Goal: Information Seeking & Learning: Learn about a topic

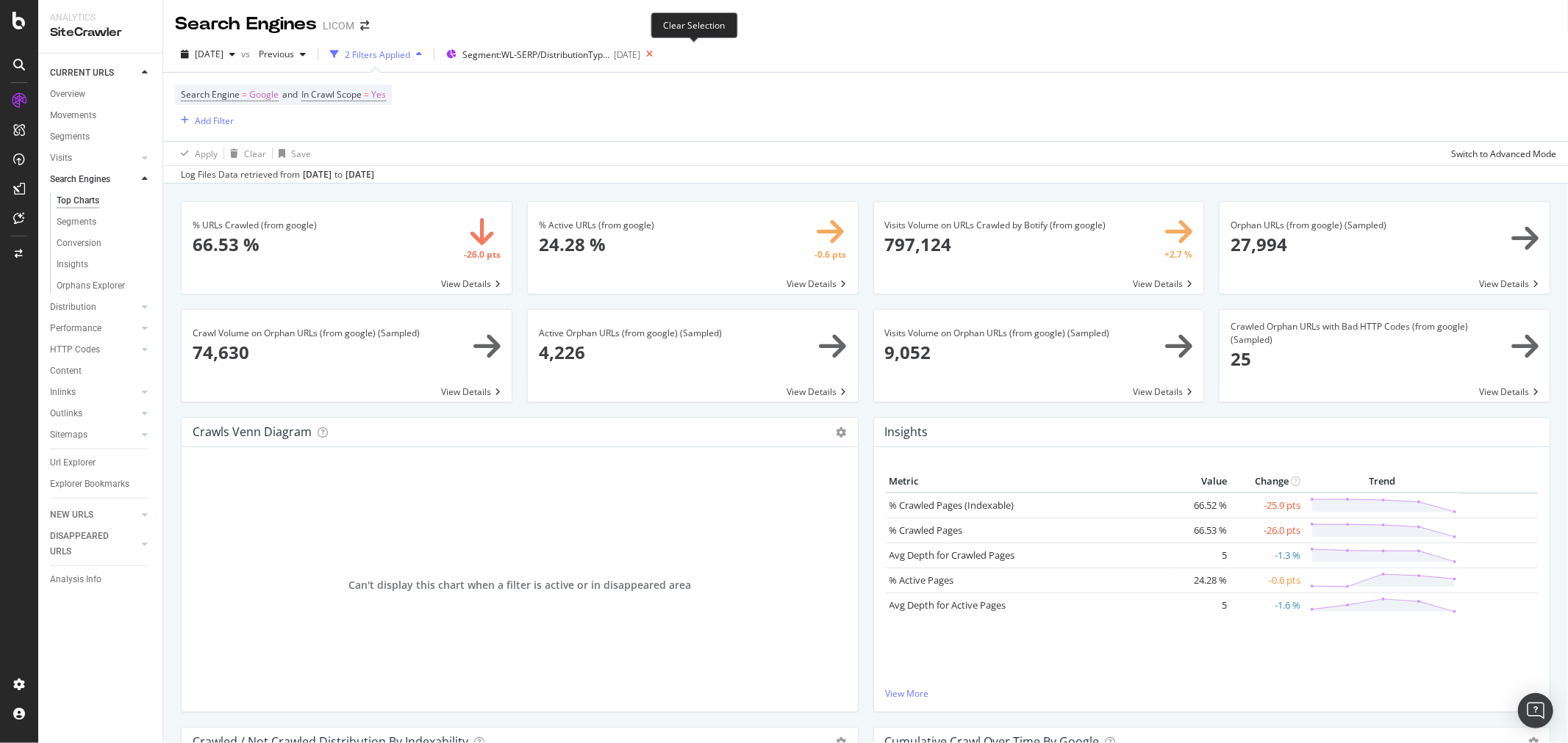
click at [659, 52] on icon at bounding box center [649, 54] width 19 height 20
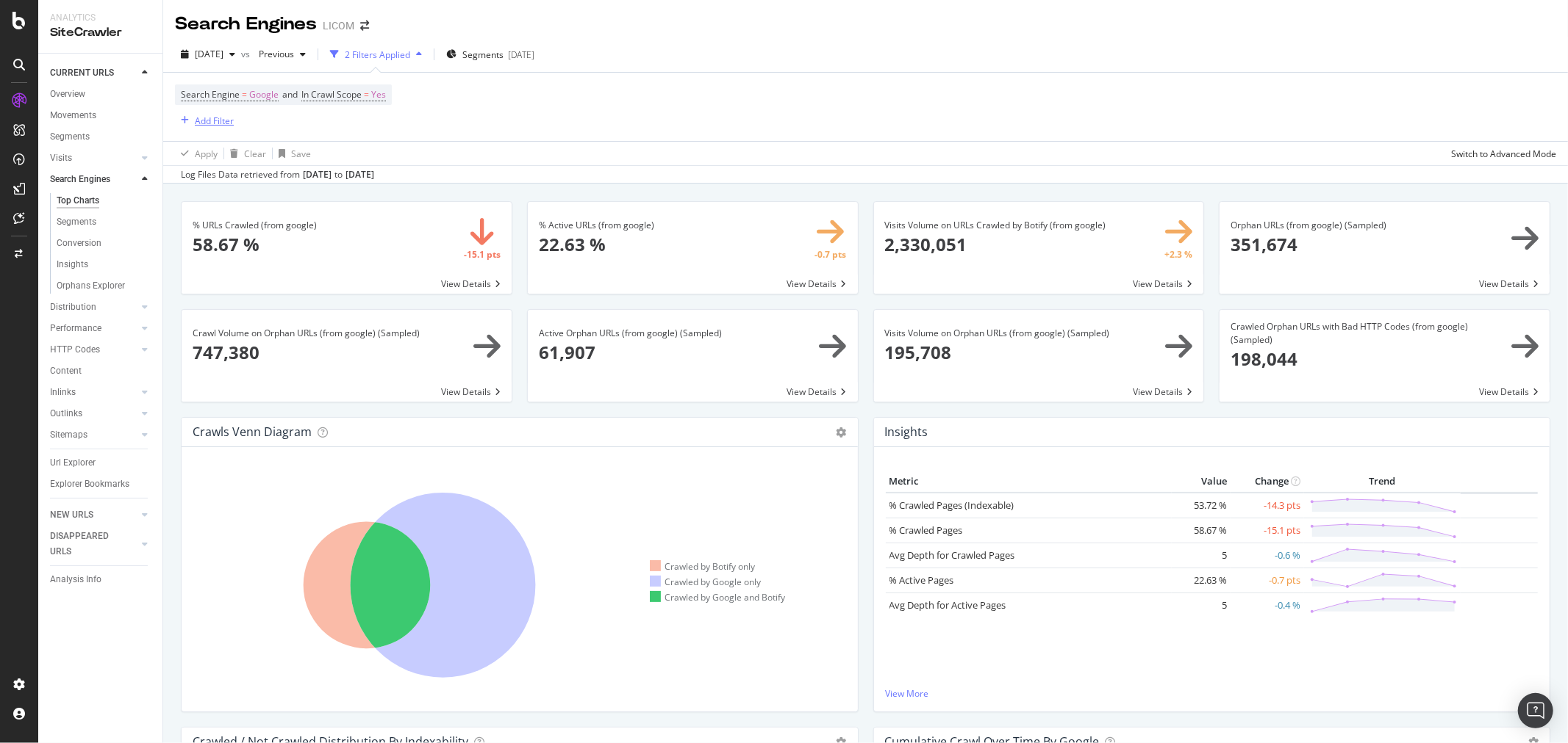
click at [212, 122] on div "Add Filter" at bounding box center [215, 121] width 39 height 12
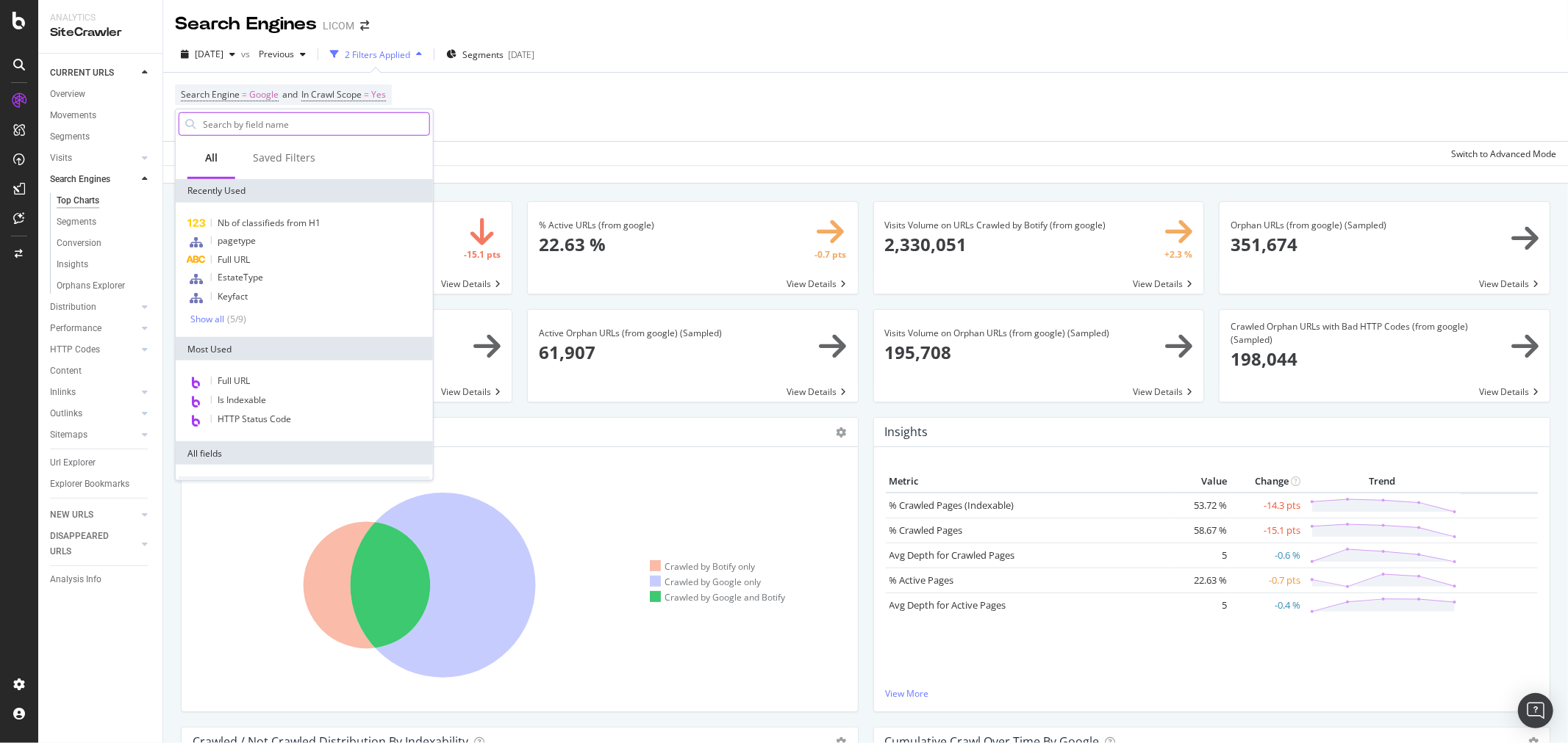
click at [276, 125] on input "text" at bounding box center [315, 124] width 228 height 22
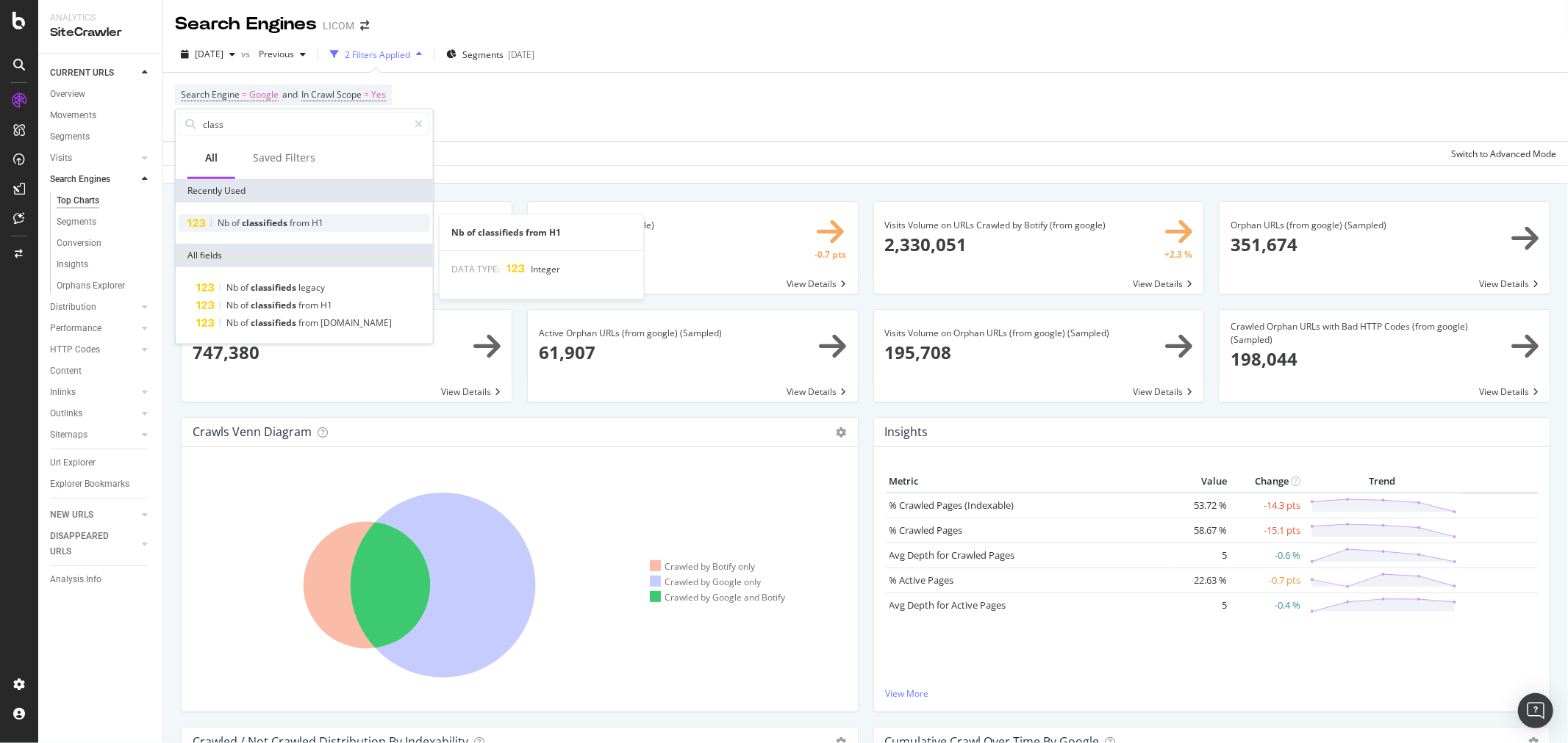
type input "class"
click at [276, 221] on span "classifieds" at bounding box center [266, 223] width 48 height 12
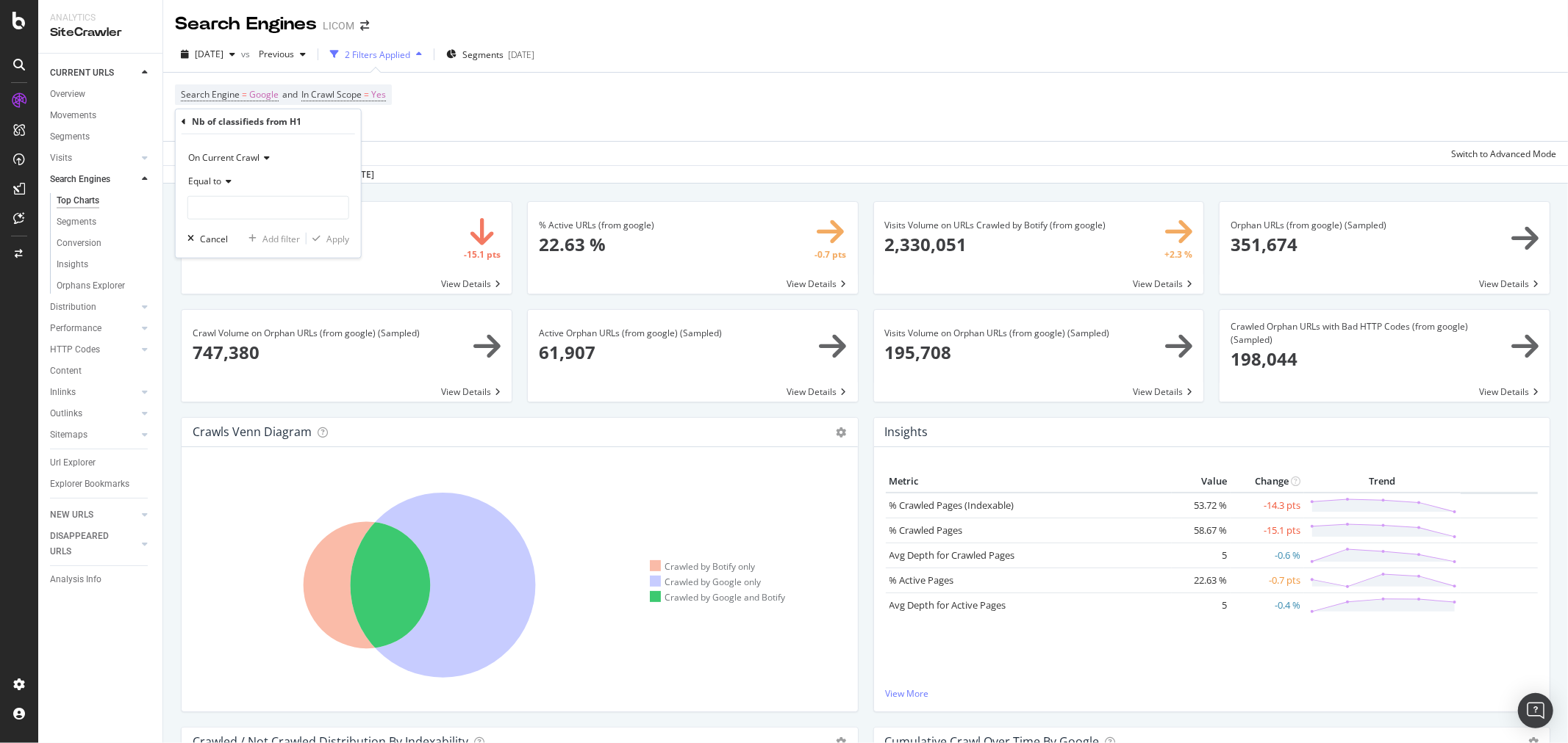
click at [217, 186] on span "Equal to" at bounding box center [204, 181] width 33 height 12
click at [240, 295] on div "Greater than" at bounding box center [270, 287] width 158 height 19
click at [230, 208] on input "number" at bounding box center [268, 207] width 162 height 23
type input "1"
click at [334, 242] on div "Apply" at bounding box center [338, 238] width 23 height 12
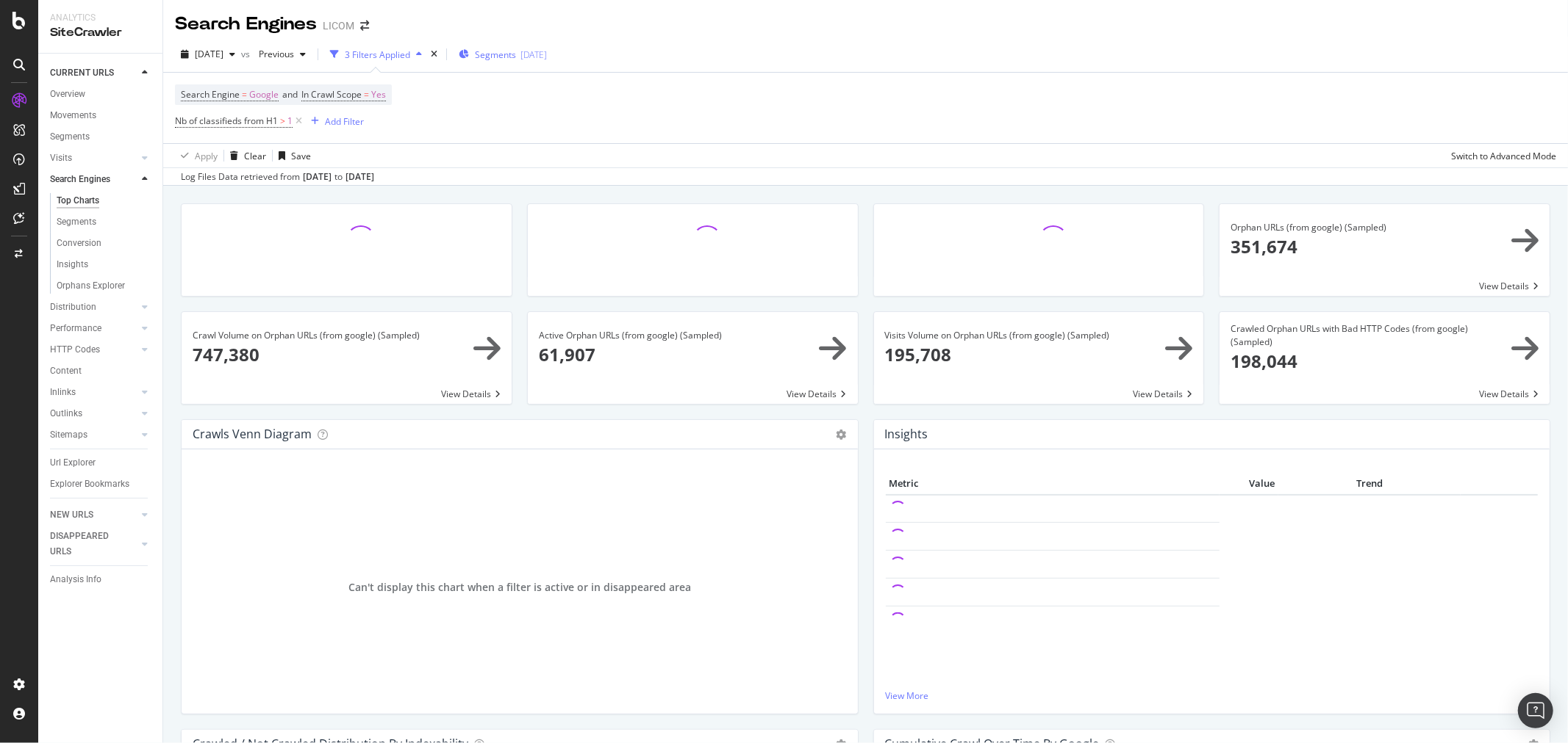
click at [547, 65] on div "Segments 2025-09-11" at bounding box center [502, 54] width 88 height 22
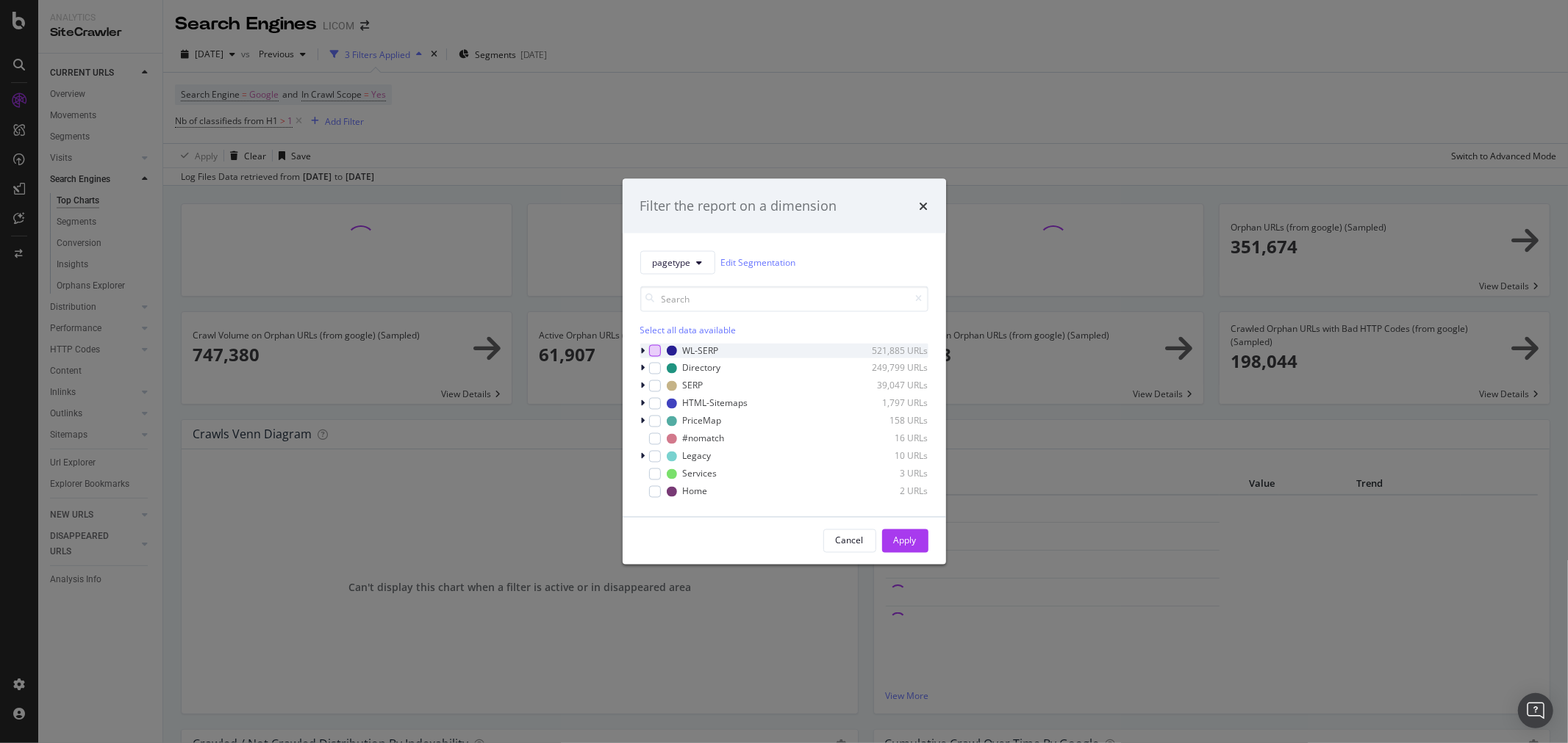
click at [656, 350] on div "modal" at bounding box center [654, 350] width 12 height 12
click at [781, 538] on div "Apply" at bounding box center [906, 541] width 23 height 12
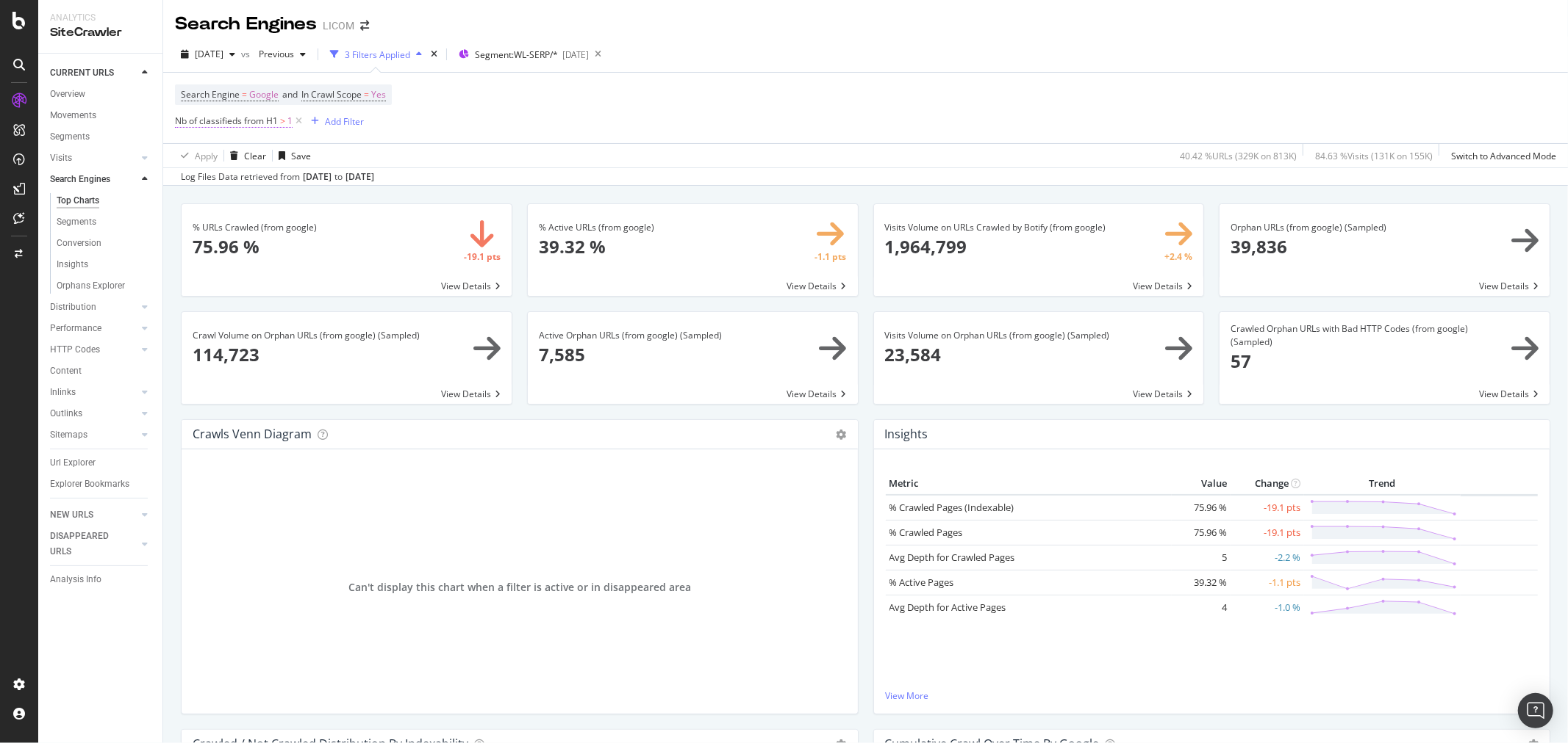
click at [255, 120] on span "Nb of classifieds from H1" at bounding box center [226, 121] width 103 height 12
click at [232, 196] on input "1" at bounding box center [268, 207] width 162 height 23
type input "10"
click at [337, 241] on div "Apply" at bounding box center [338, 238] width 23 height 12
click at [79, 465] on div "Url Explorer" at bounding box center [72, 463] width 45 height 15
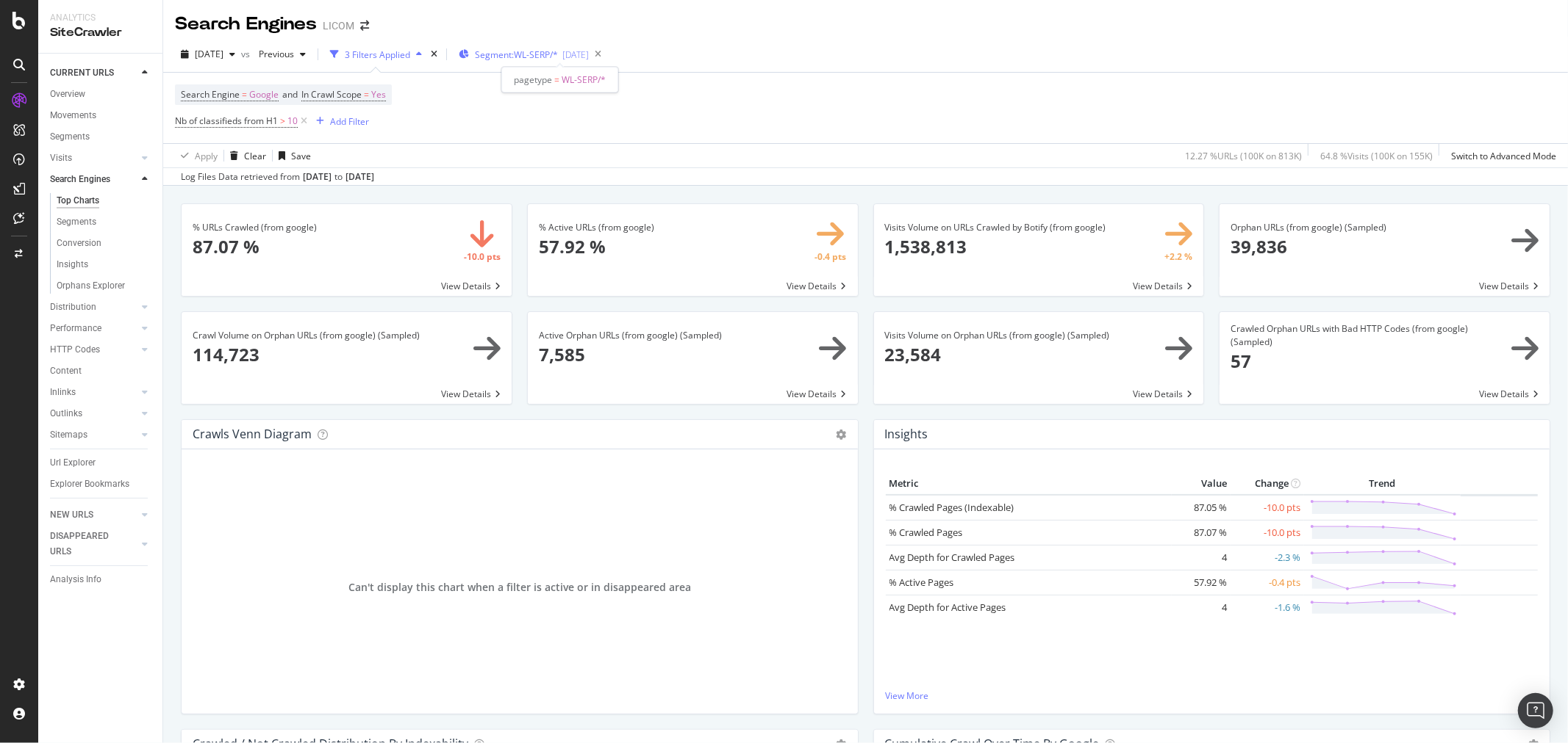
click at [589, 52] on div "[DATE]" at bounding box center [575, 54] width 27 height 12
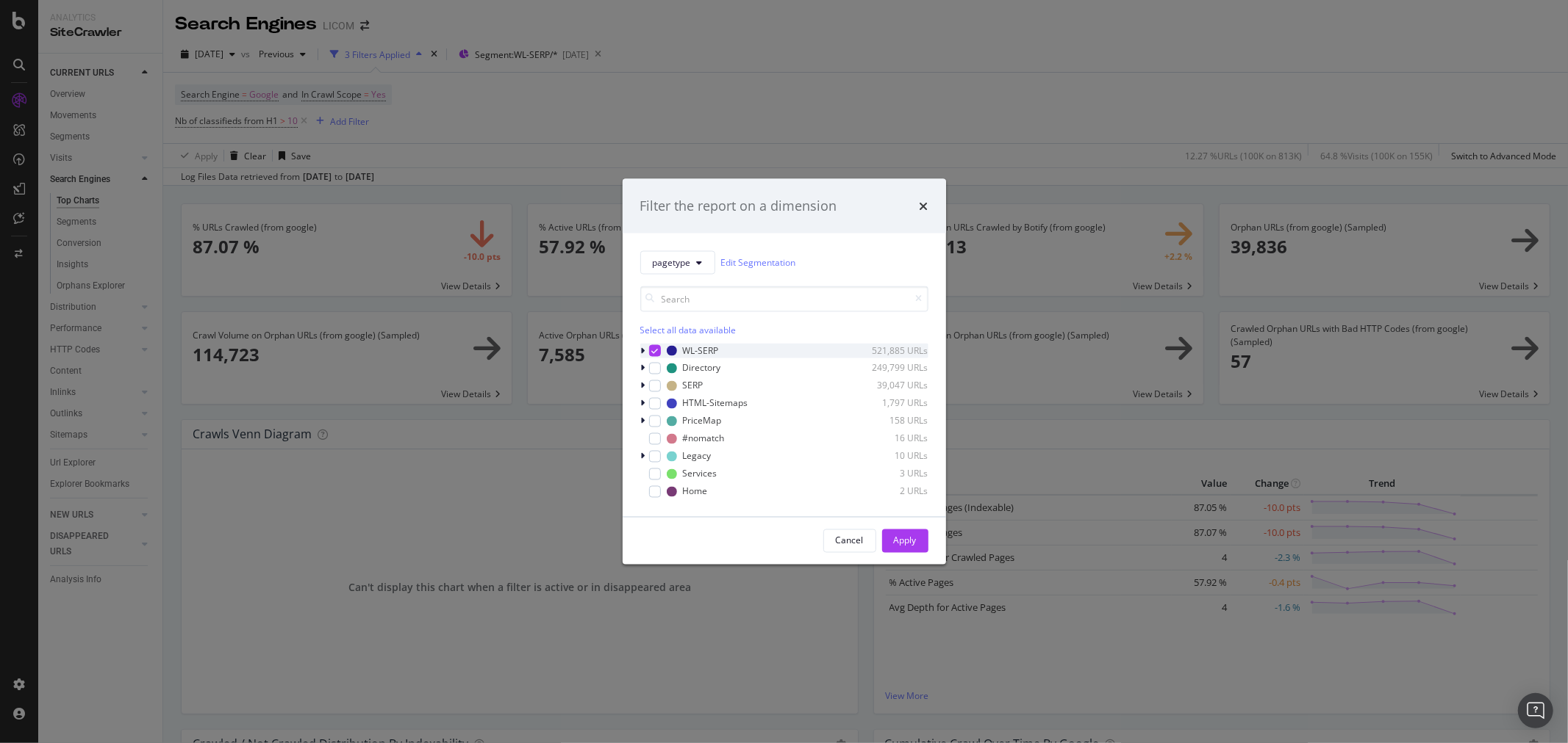
click at [643, 350] on icon "modal" at bounding box center [643, 351] width 4 height 9
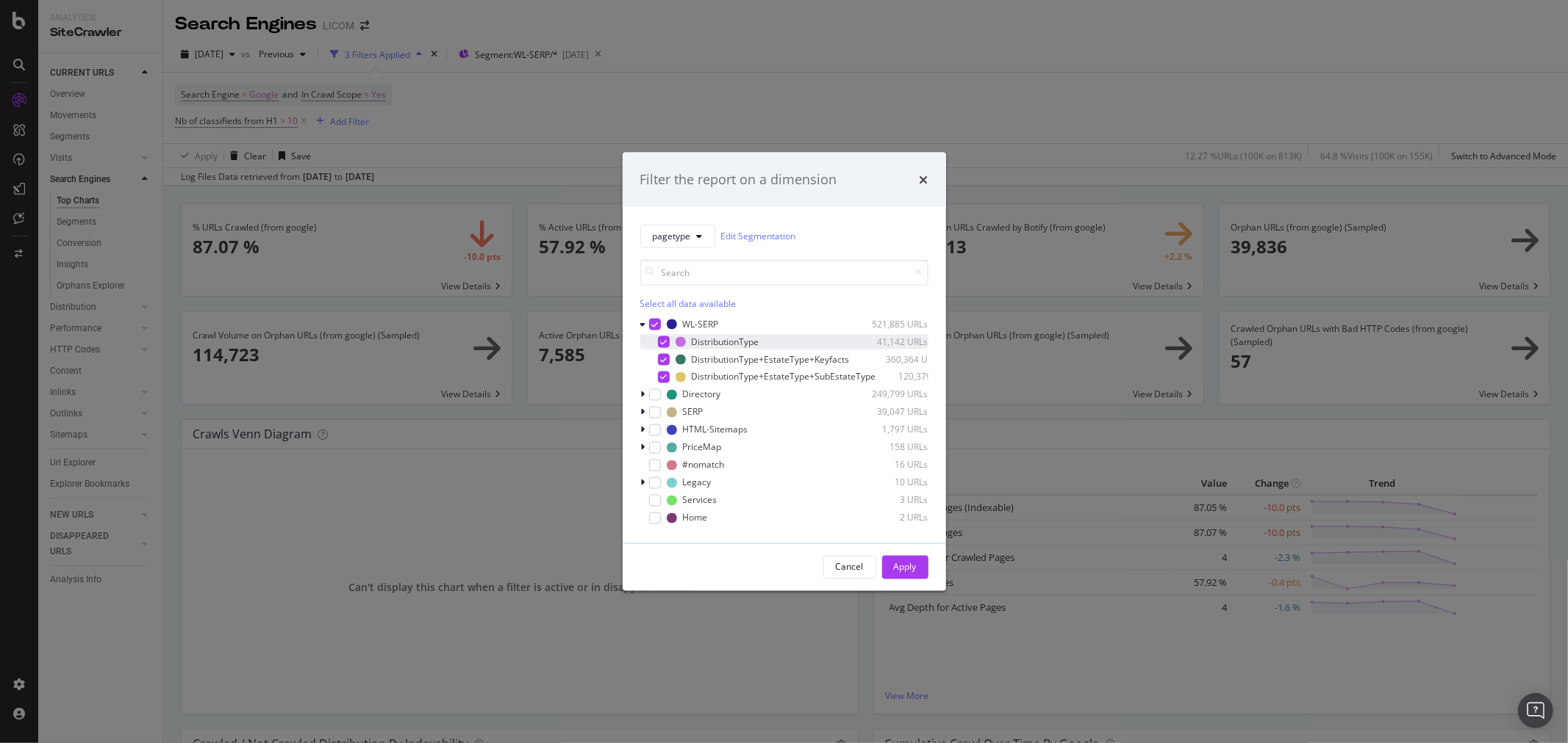
click at [663, 339] on icon "modal" at bounding box center [662, 342] width 6 height 7
click at [662, 356] on icon "modal" at bounding box center [662, 359] width 6 height 7
click at [781, 570] on div "Apply" at bounding box center [906, 568] width 23 height 12
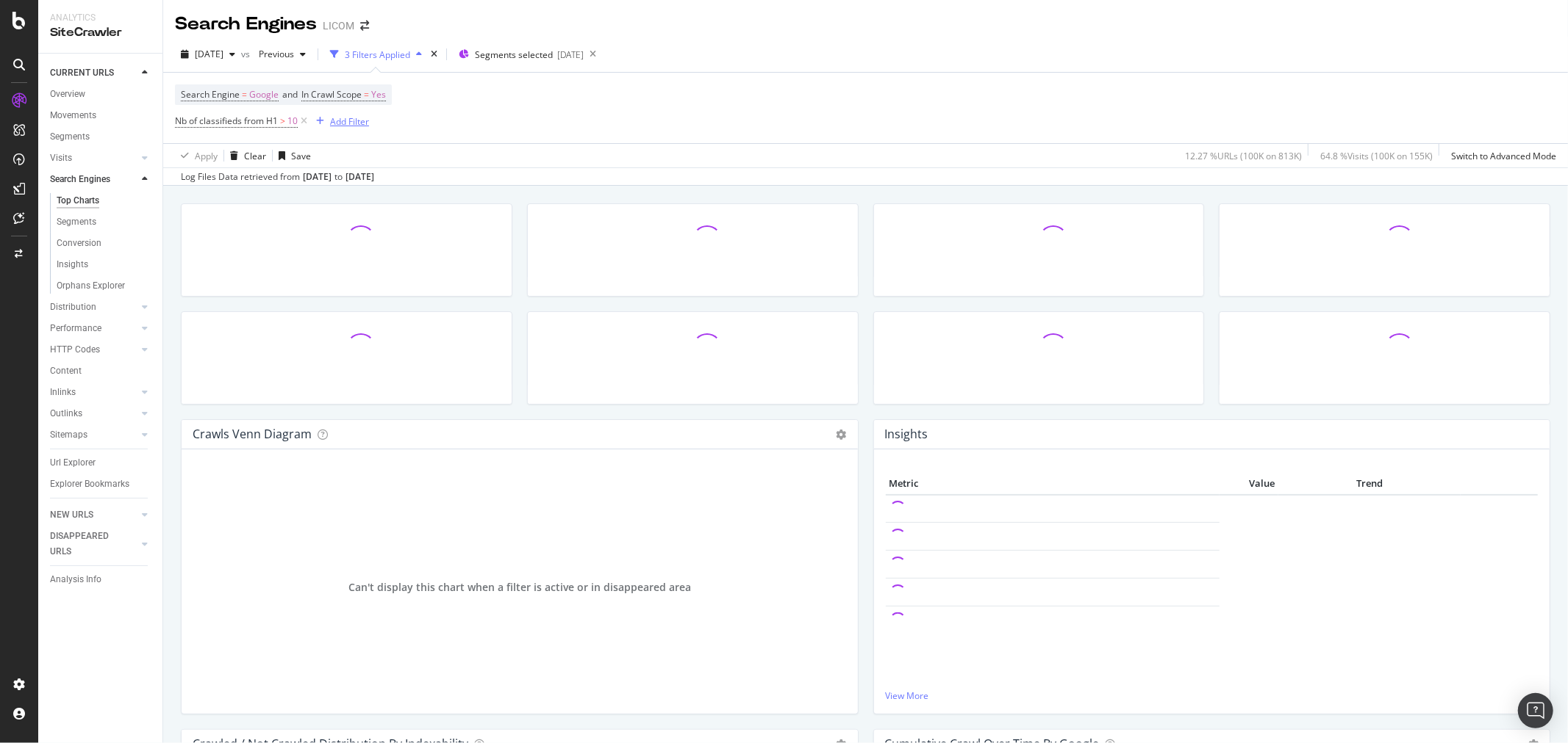
click at [349, 127] on div "Add Filter" at bounding box center [350, 122] width 39 height 12
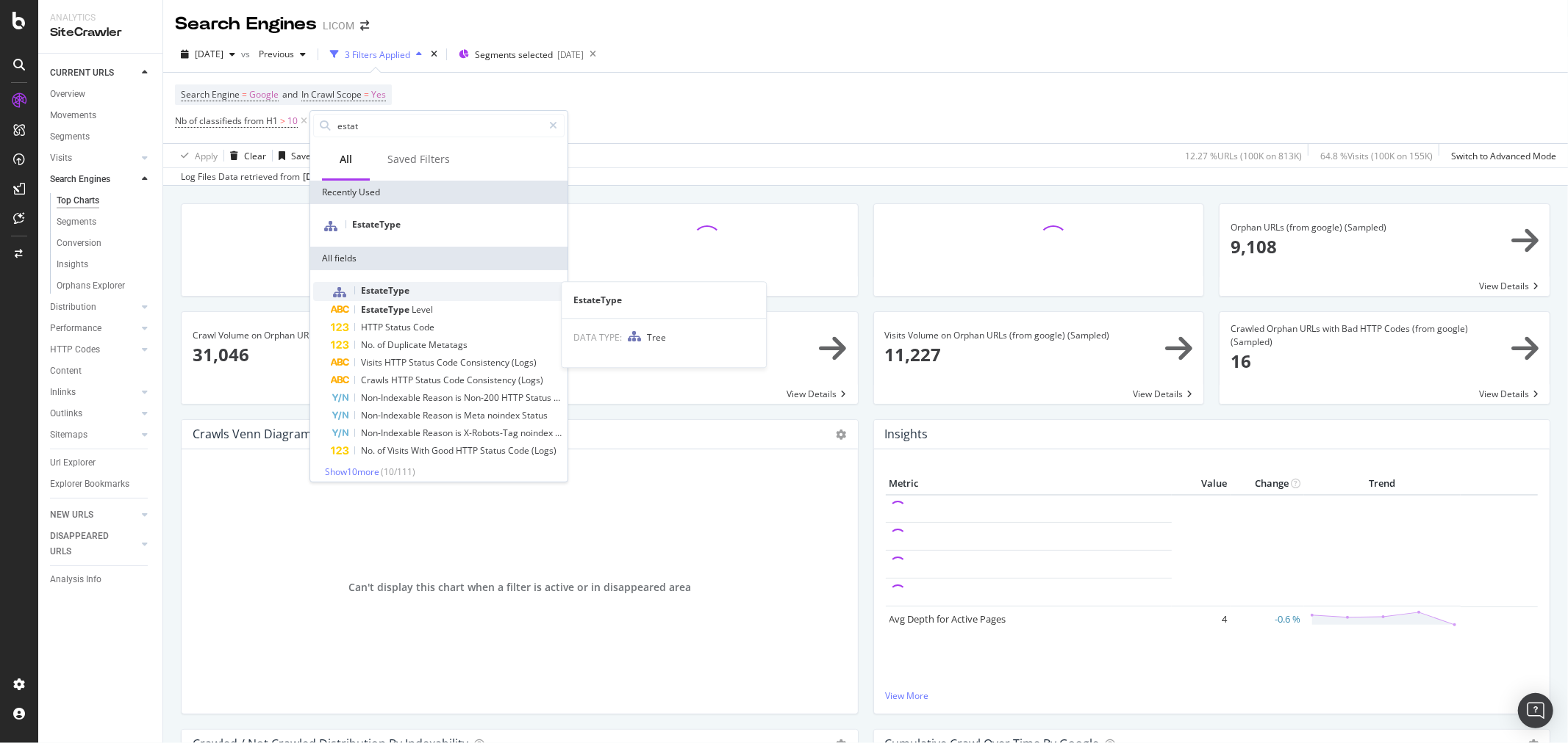
type input "estat"
click at [376, 291] on span "EstateType" at bounding box center [385, 290] width 48 height 12
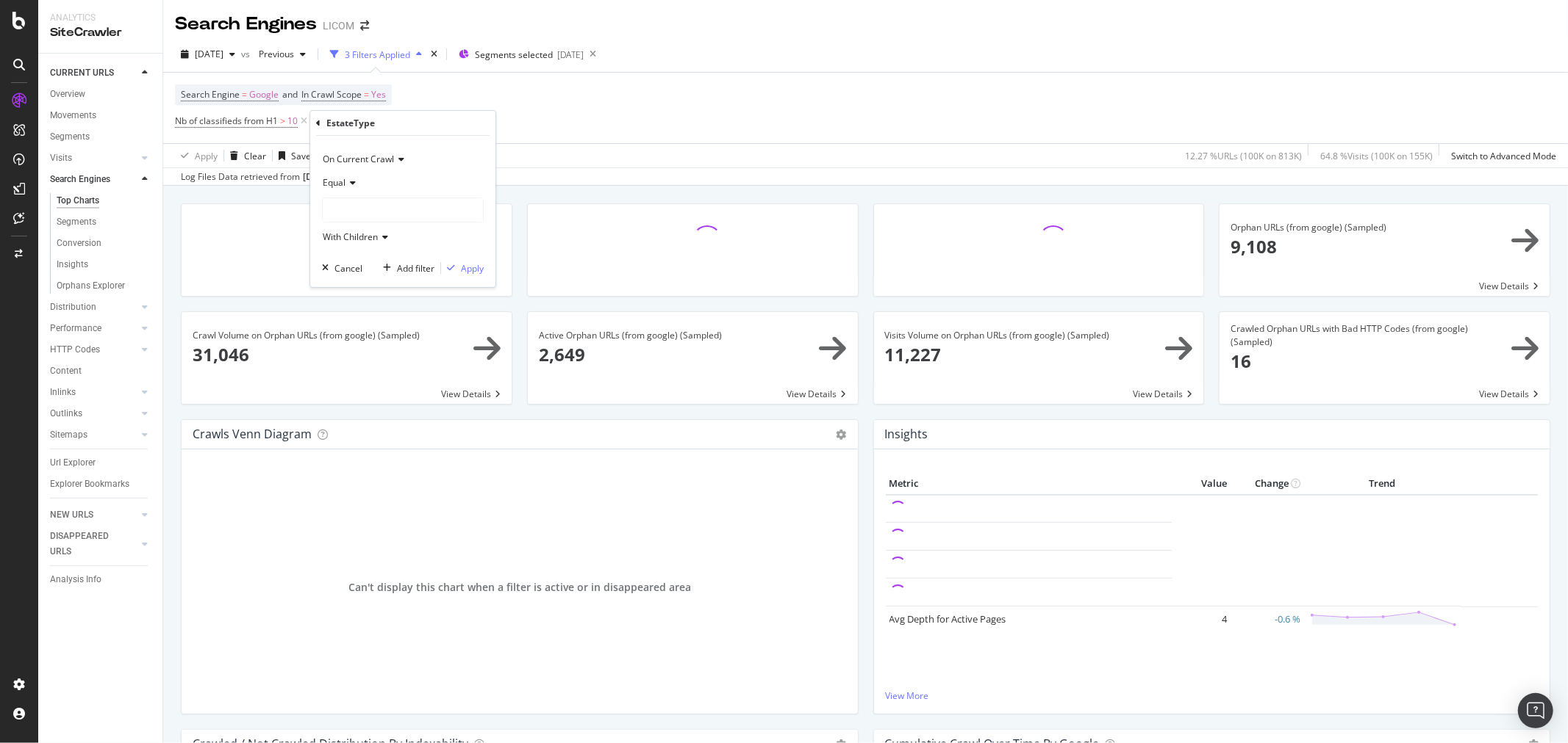
click at [363, 213] on div at bounding box center [402, 210] width 160 height 23
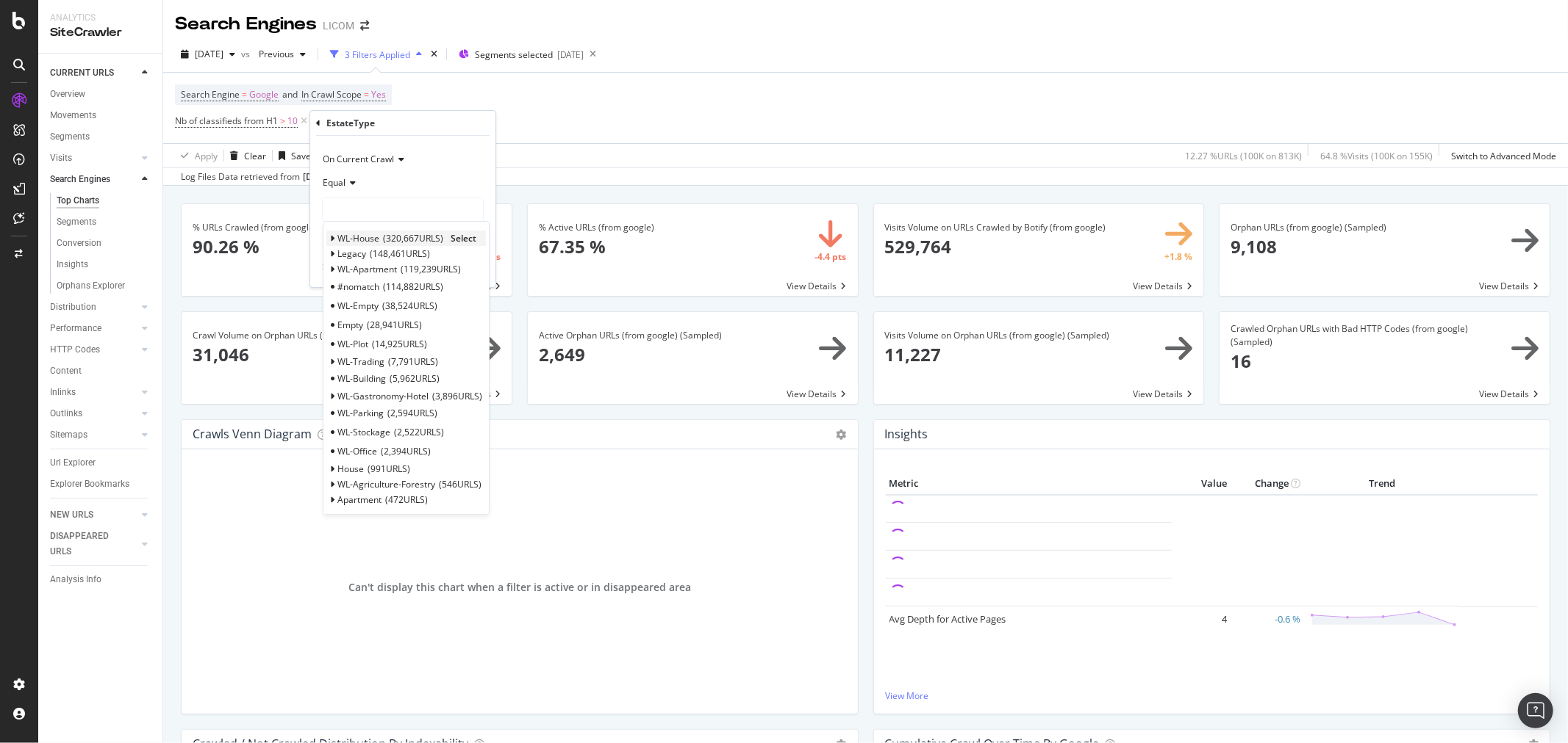
click at [333, 241] on icon at bounding box center [333, 238] width 5 height 9
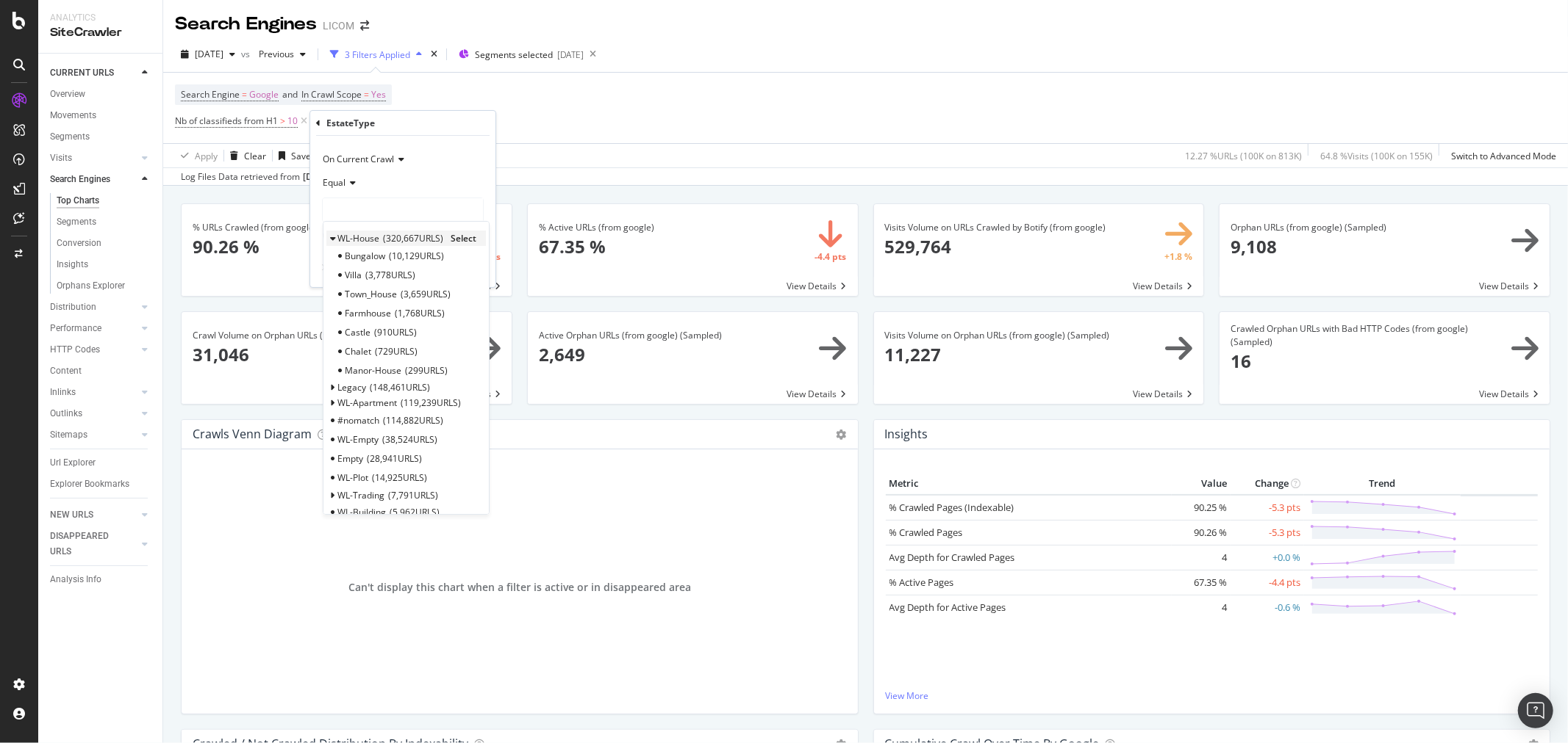
click at [475, 237] on span "Select" at bounding box center [463, 238] width 26 height 12
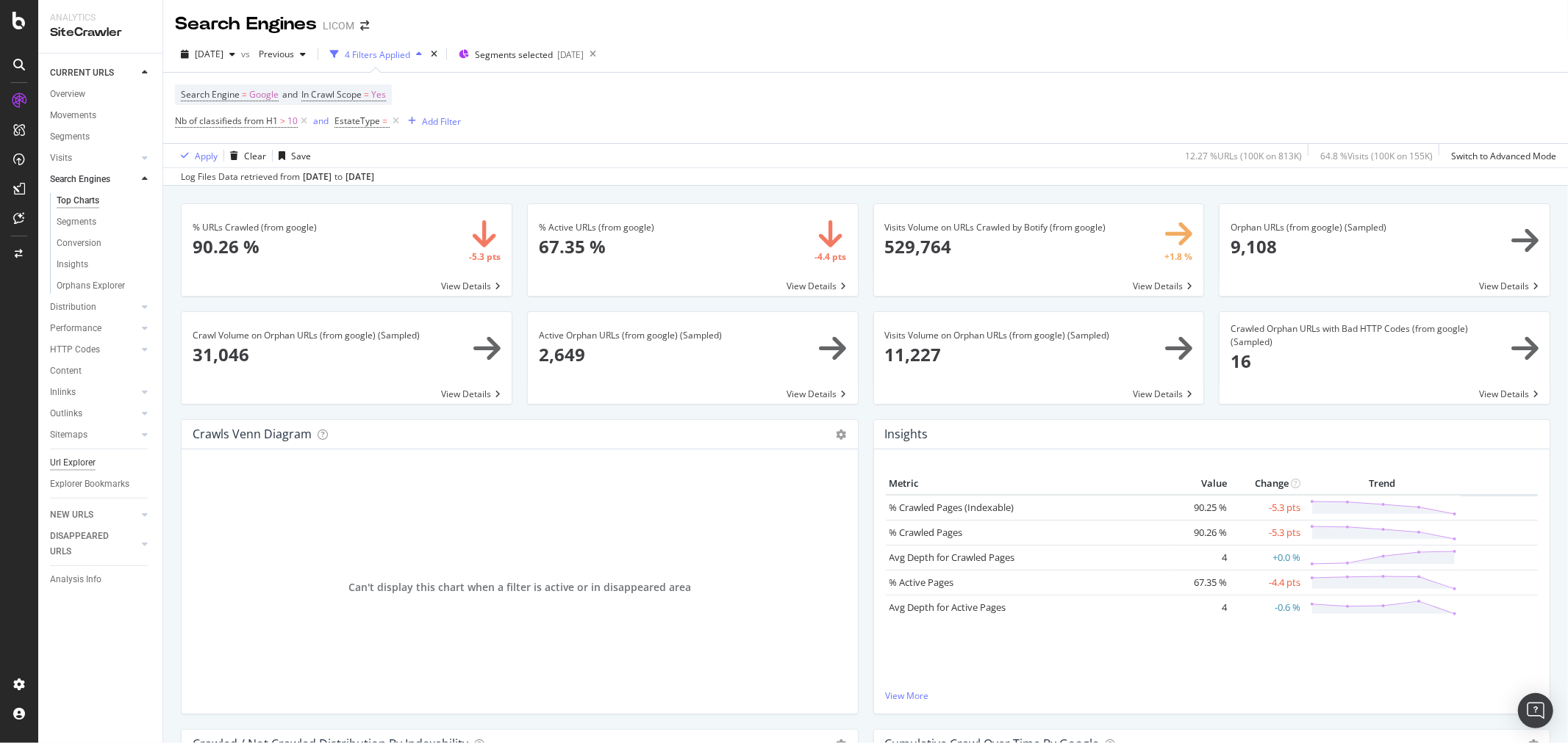
click at [84, 456] on div "Url Explorer" at bounding box center [72, 463] width 45 height 15
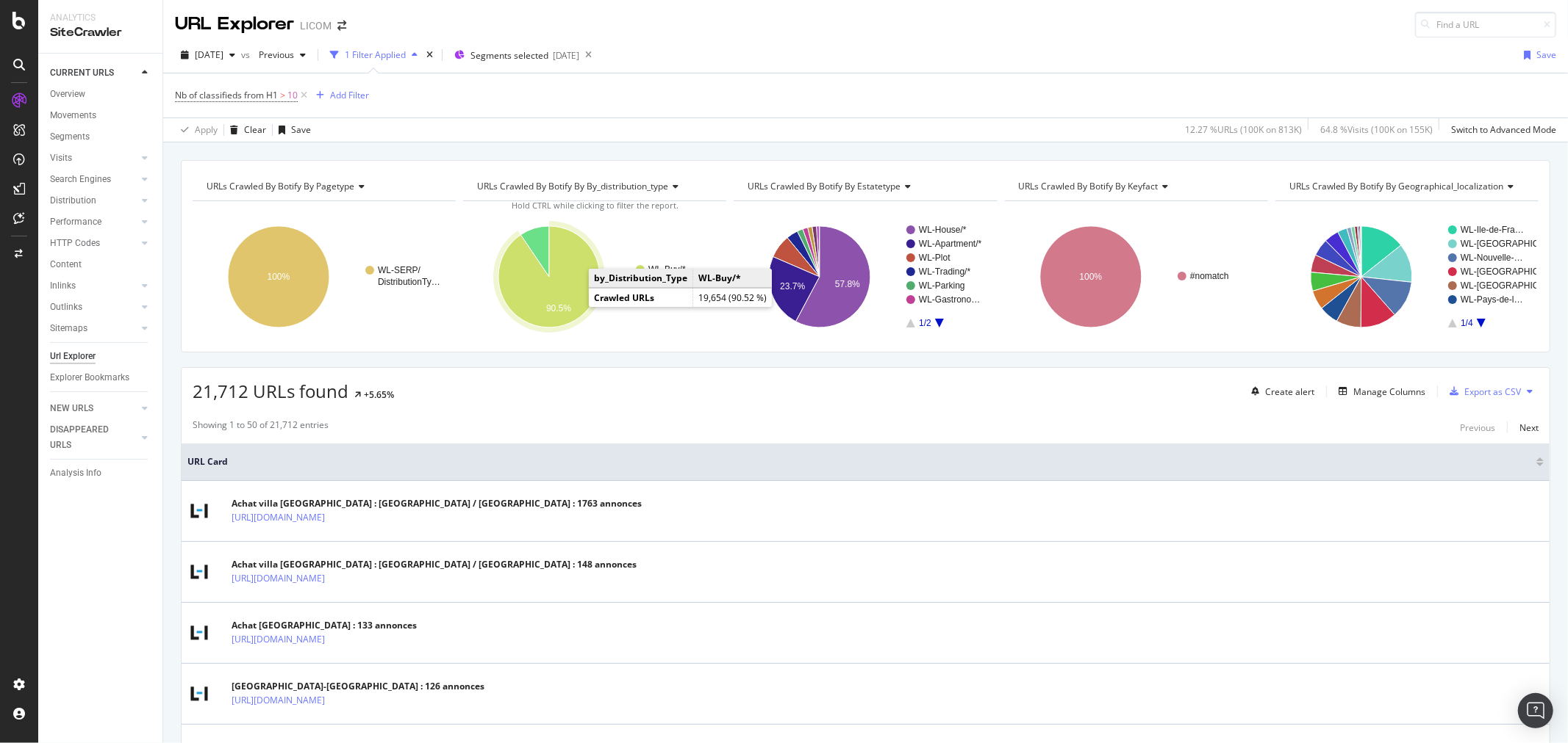
click at [522, 295] on icon "A chart." at bounding box center [549, 277] width 102 height 101
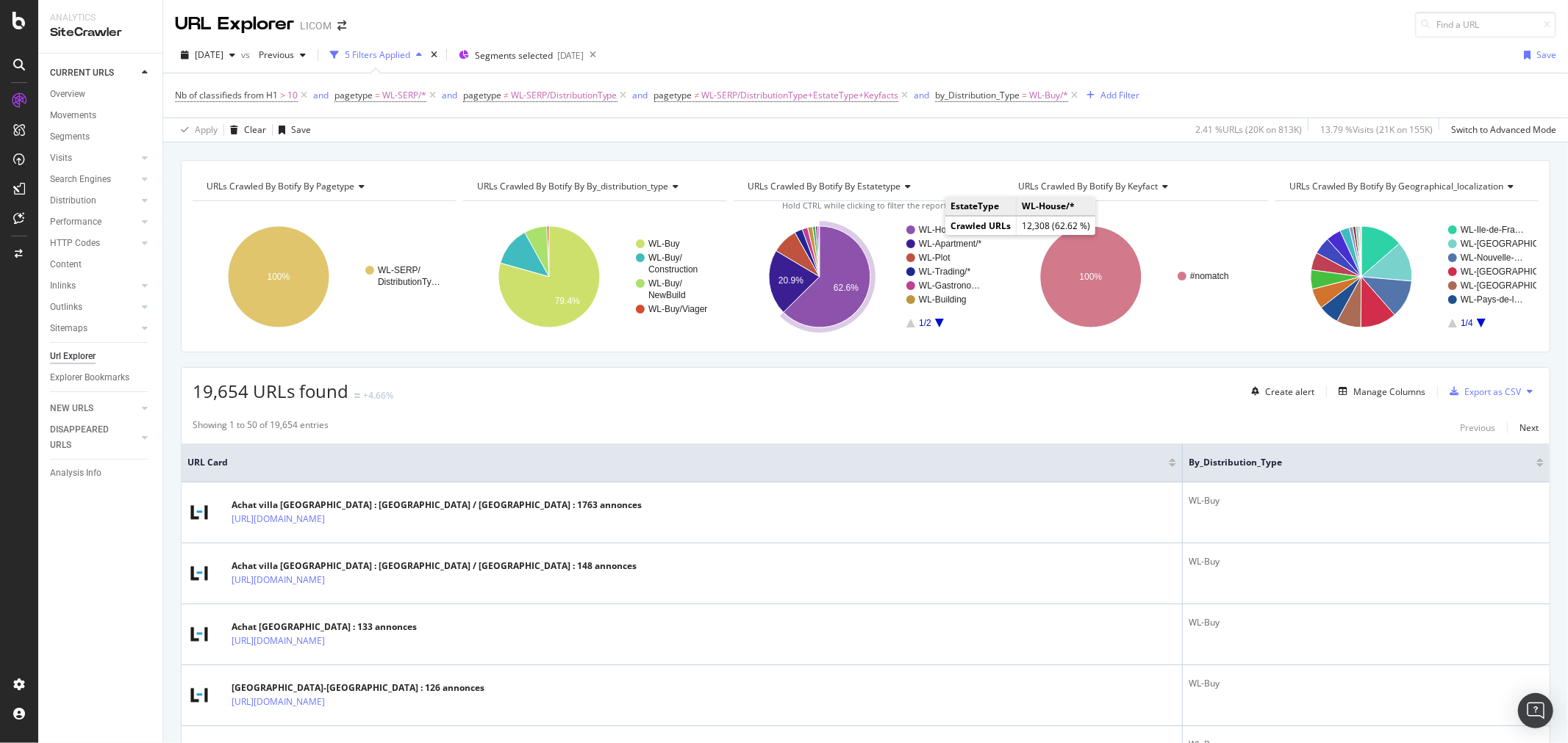
click at [781, 232] on text "WL-House/*" at bounding box center [943, 230] width 48 height 11
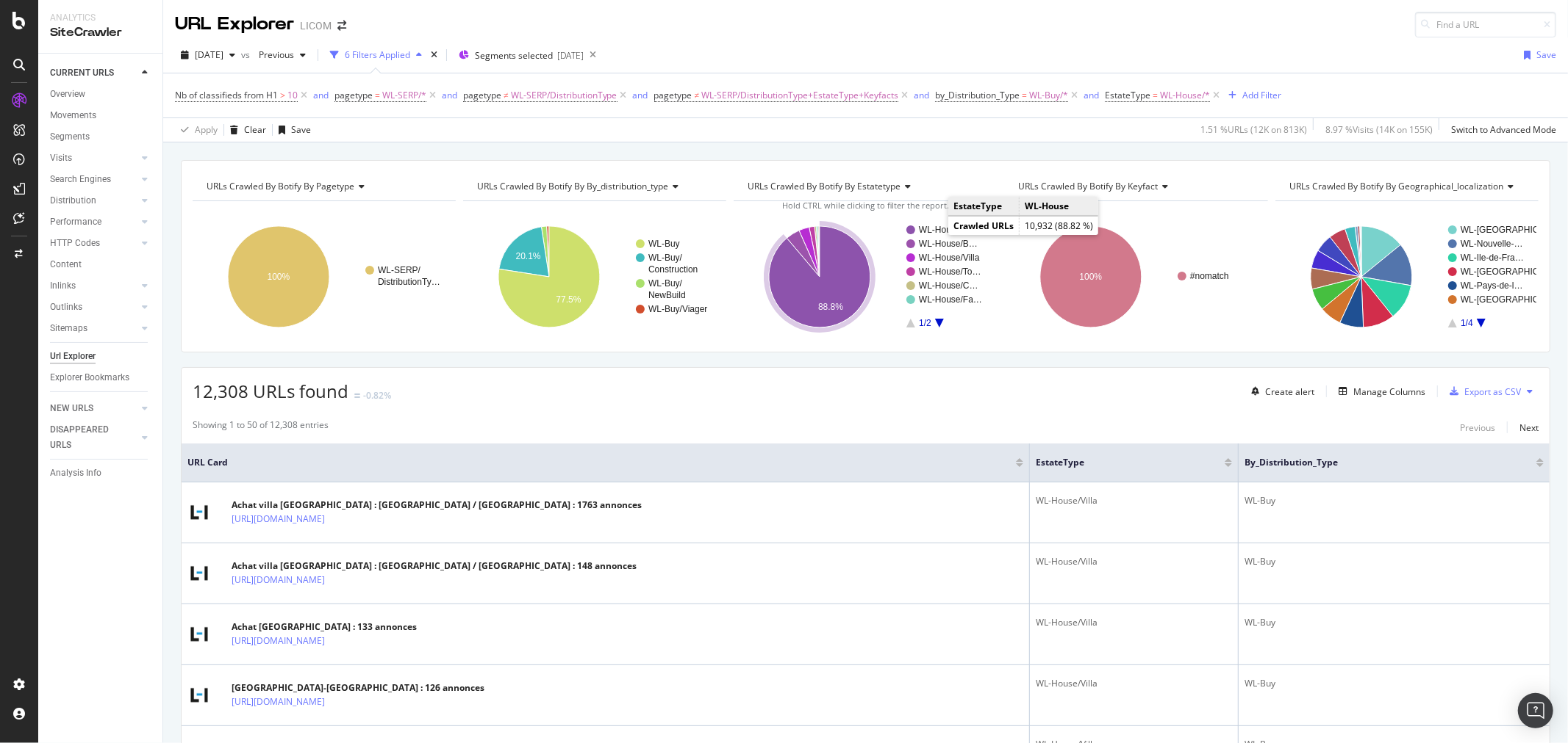
click at [781, 232] on text "WL-House" at bounding box center [939, 230] width 42 height 11
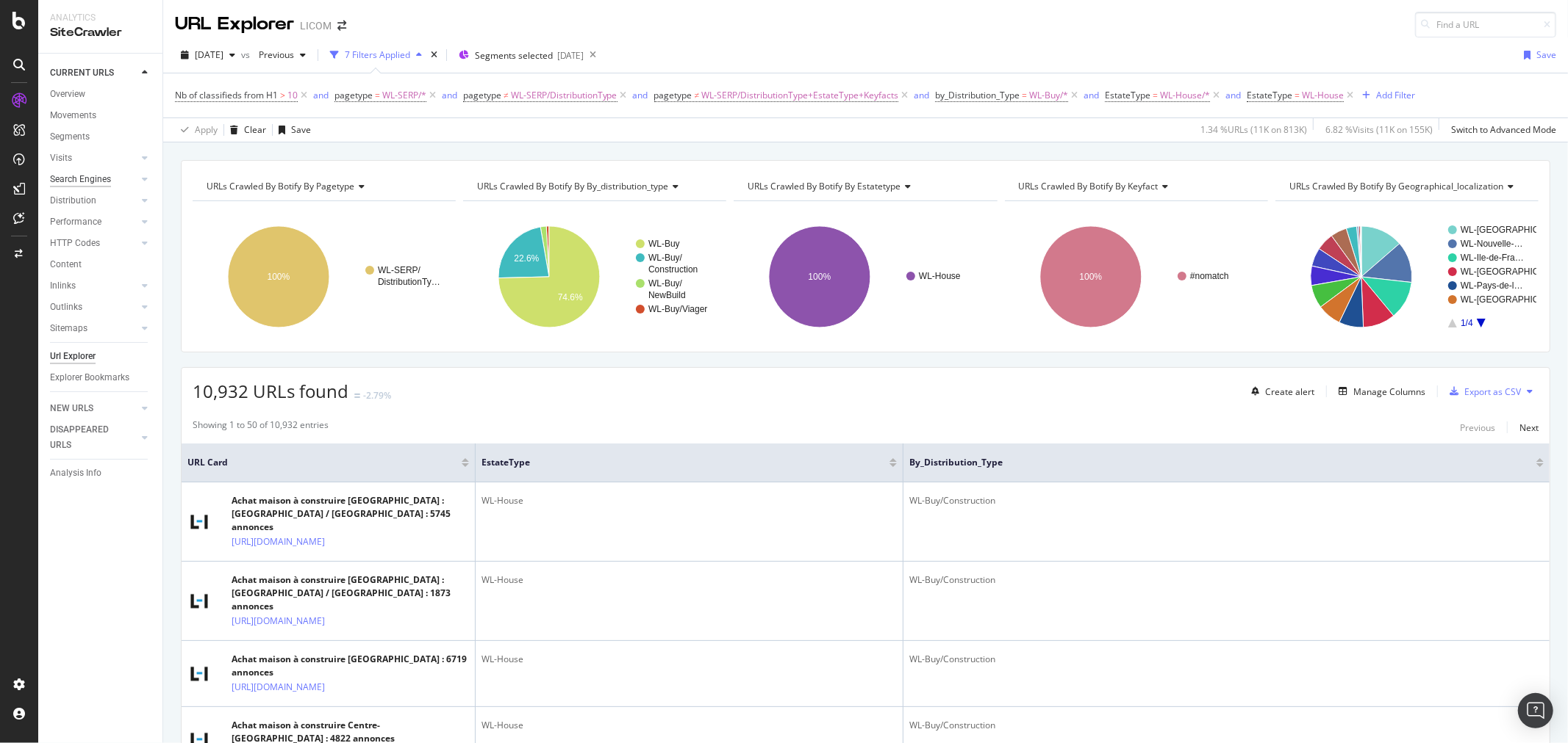
click at [92, 178] on div "Search Engines" at bounding box center [80, 179] width 61 height 15
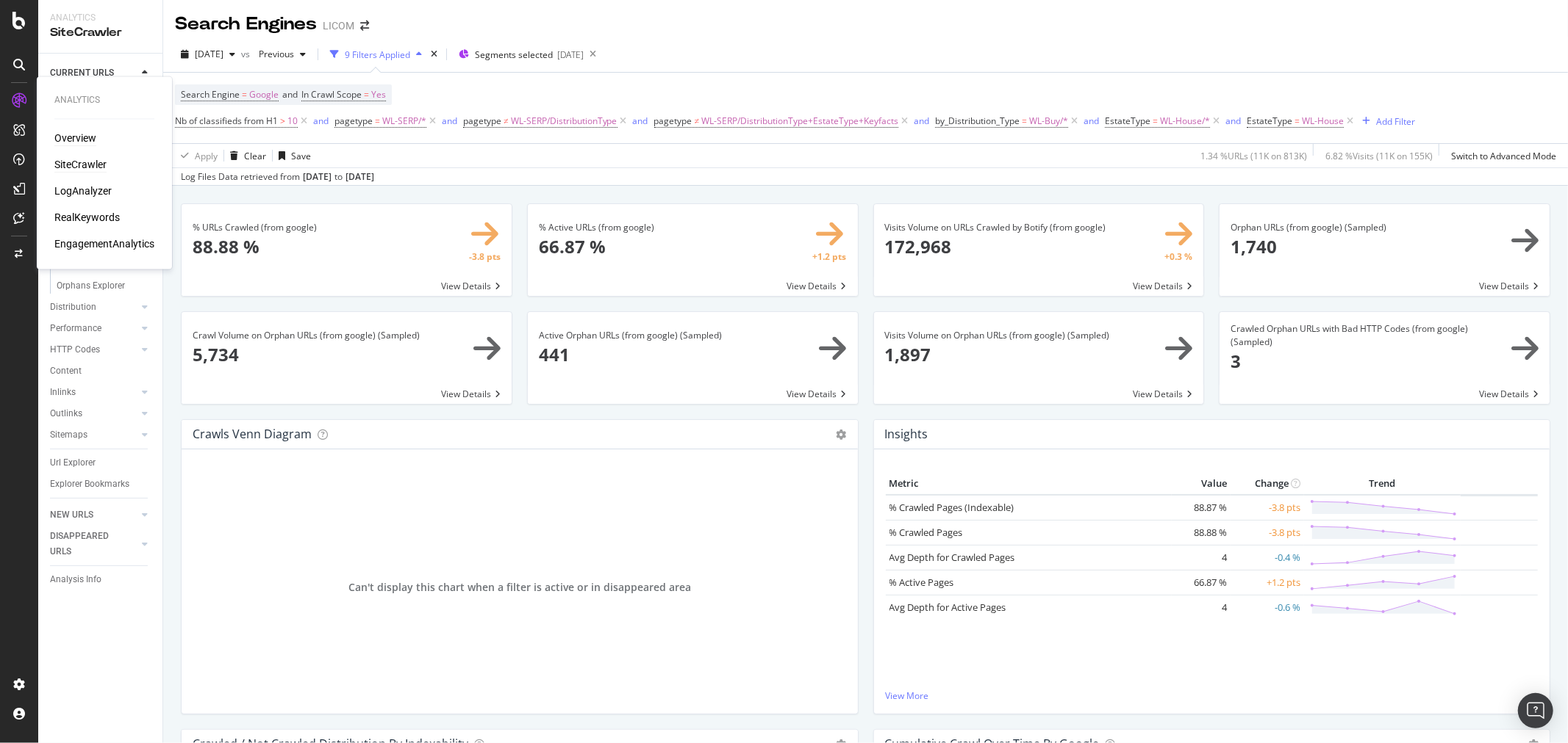
click at [77, 134] on div "Overview" at bounding box center [75, 139] width 42 height 15
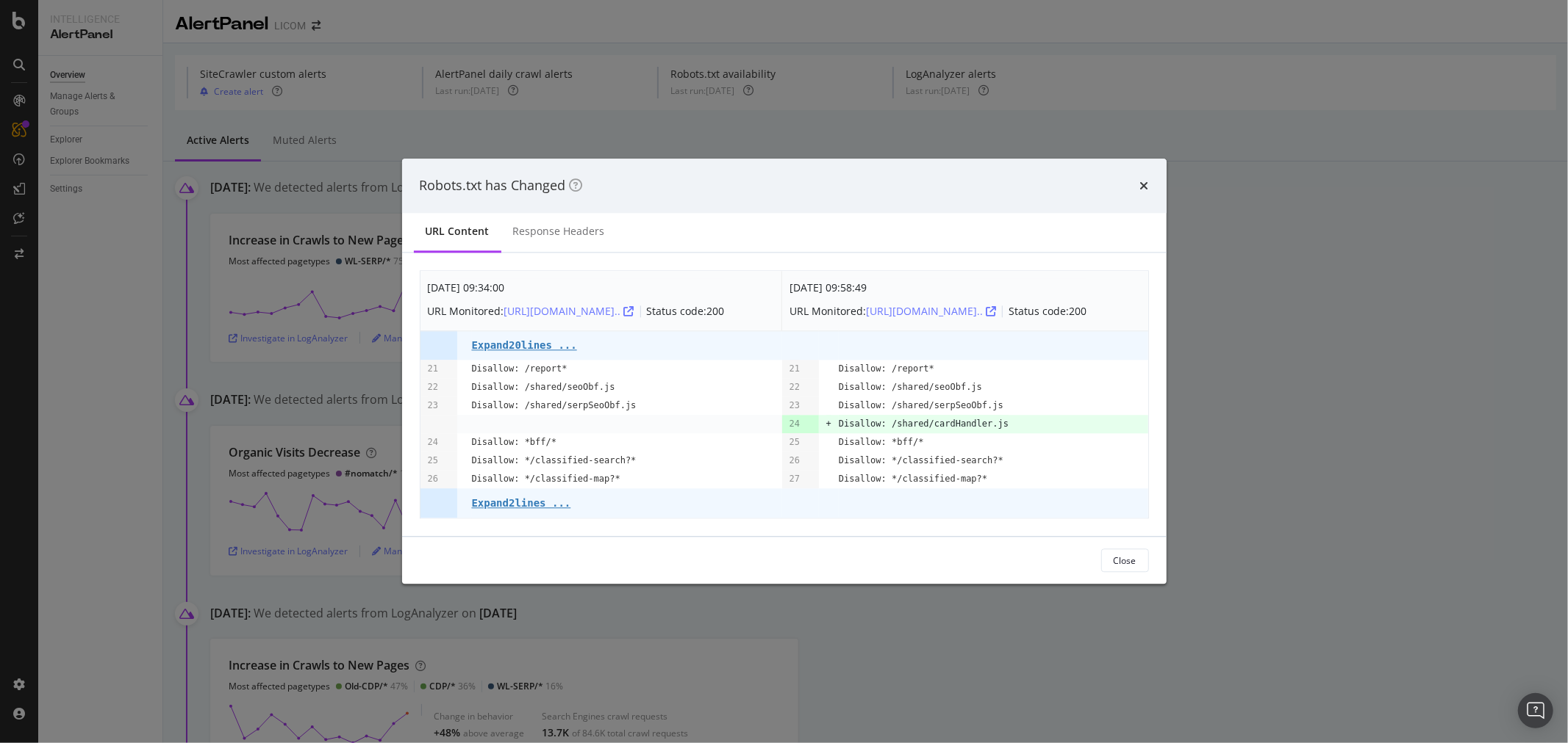
click at [1140, 180] on icon "times" at bounding box center [1144, 185] width 9 height 12
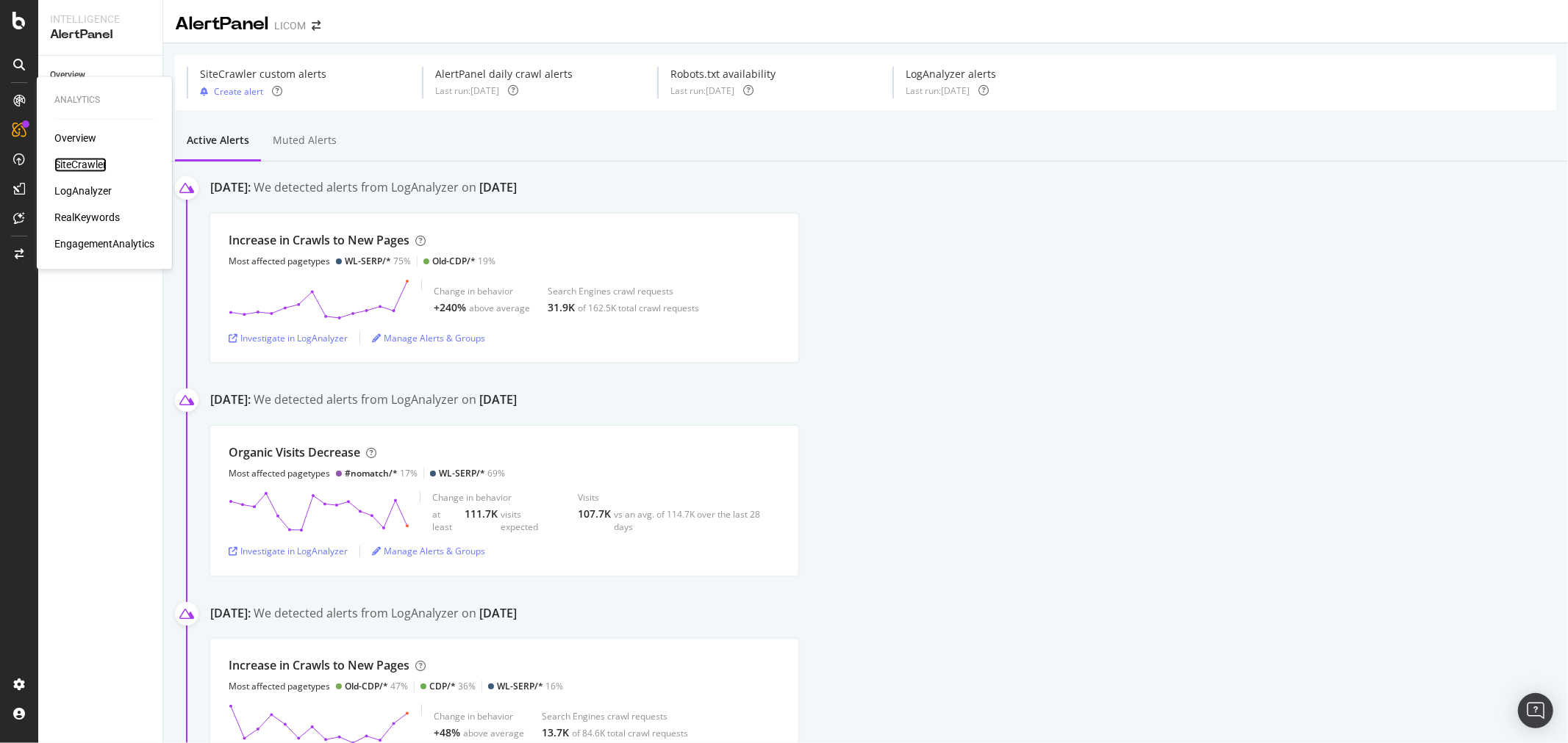
click at [90, 165] on div "SiteCrawler" at bounding box center [80, 165] width 53 height 15
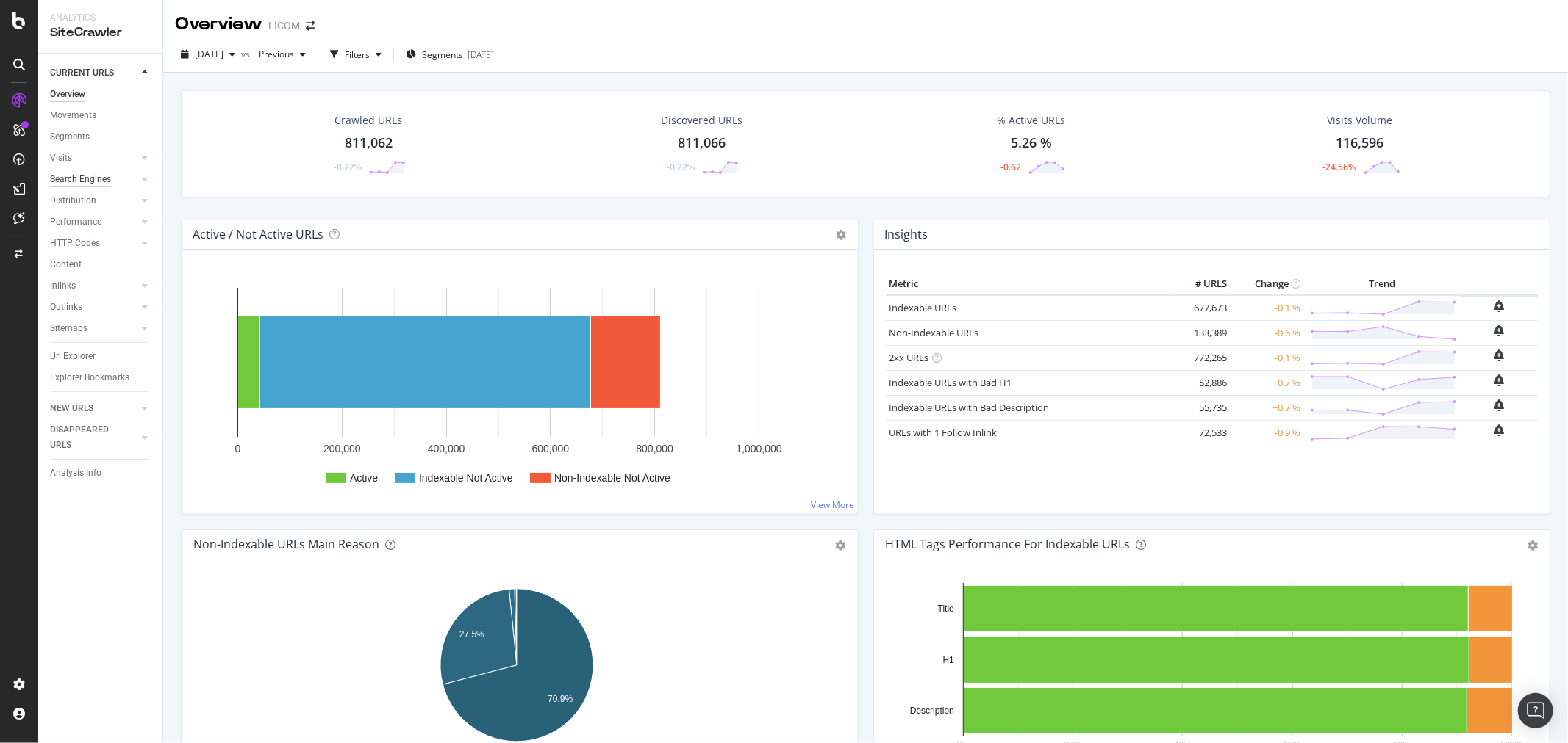
click at [69, 179] on div "Search Engines" at bounding box center [80, 179] width 61 height 15
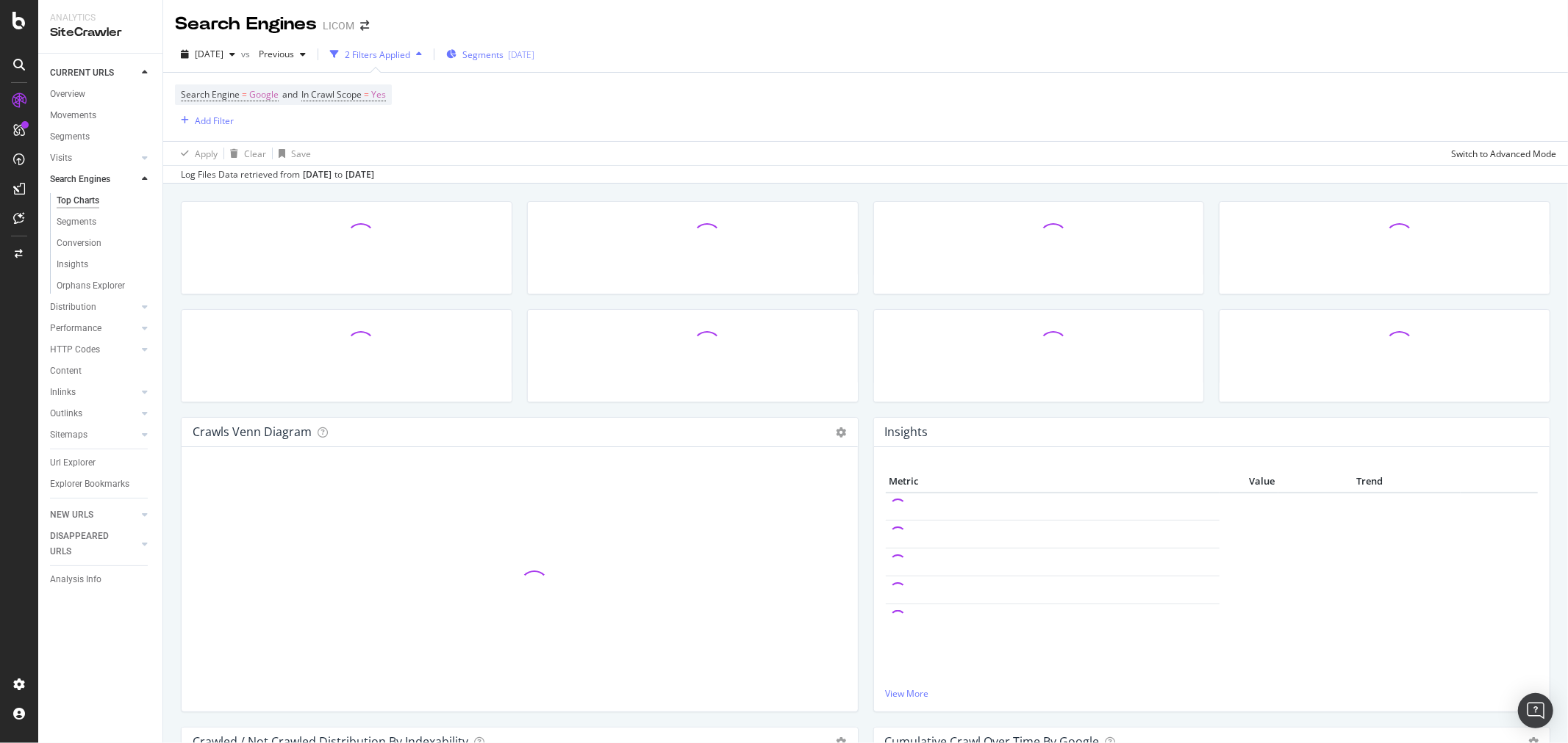
click at [503, 52] on span "Segments" at bounding box center [483, 54] width 41 height 12
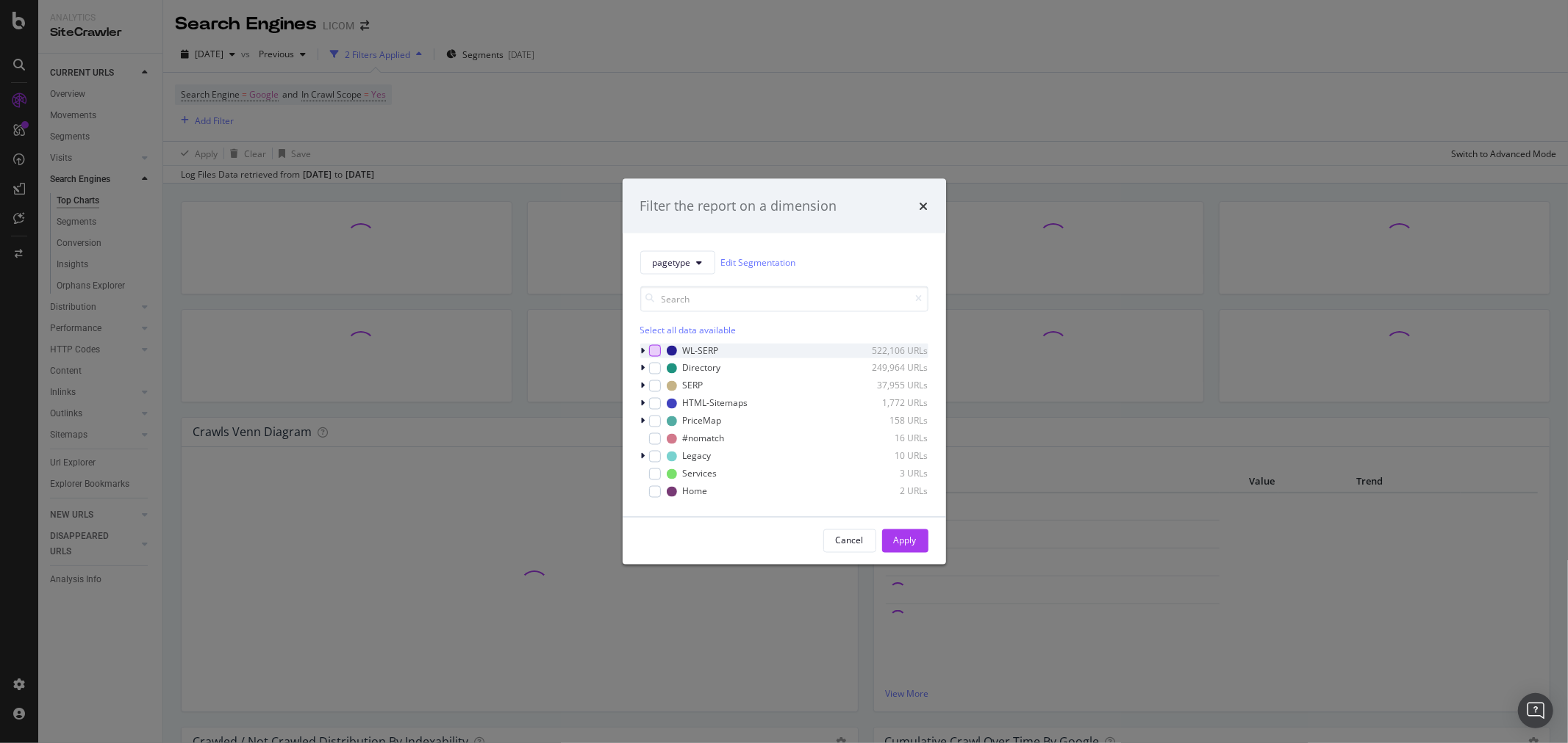
click at [654, 351] on div "modal" at bounding box center [654, 350] width 12 height 12
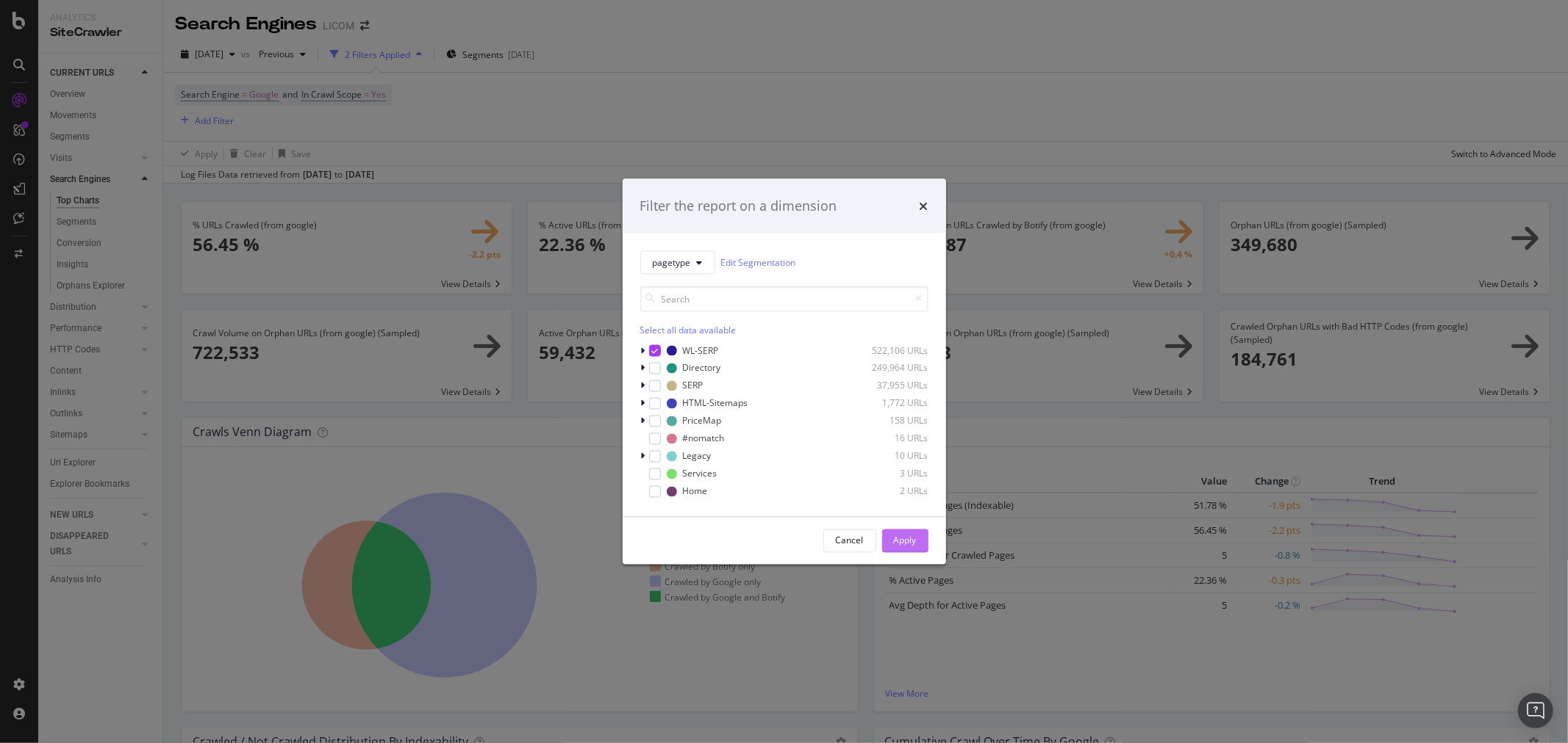
click at [916, 542] on button "Apply" at bounding box center [906, 540] width 46 height 23
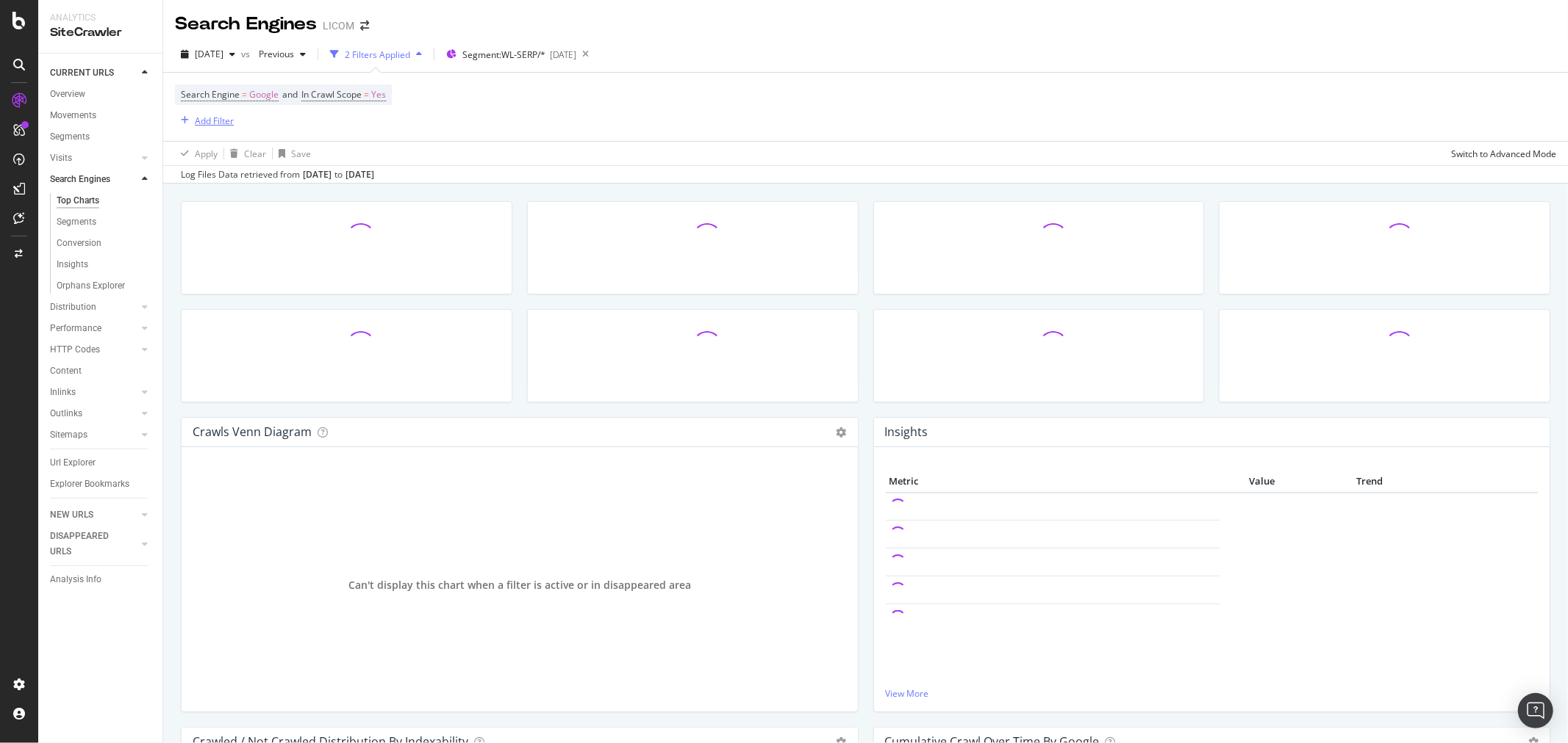
click at [223, 125] on div "Add Filter" at bounding box center [215, 121] width 39 height 12
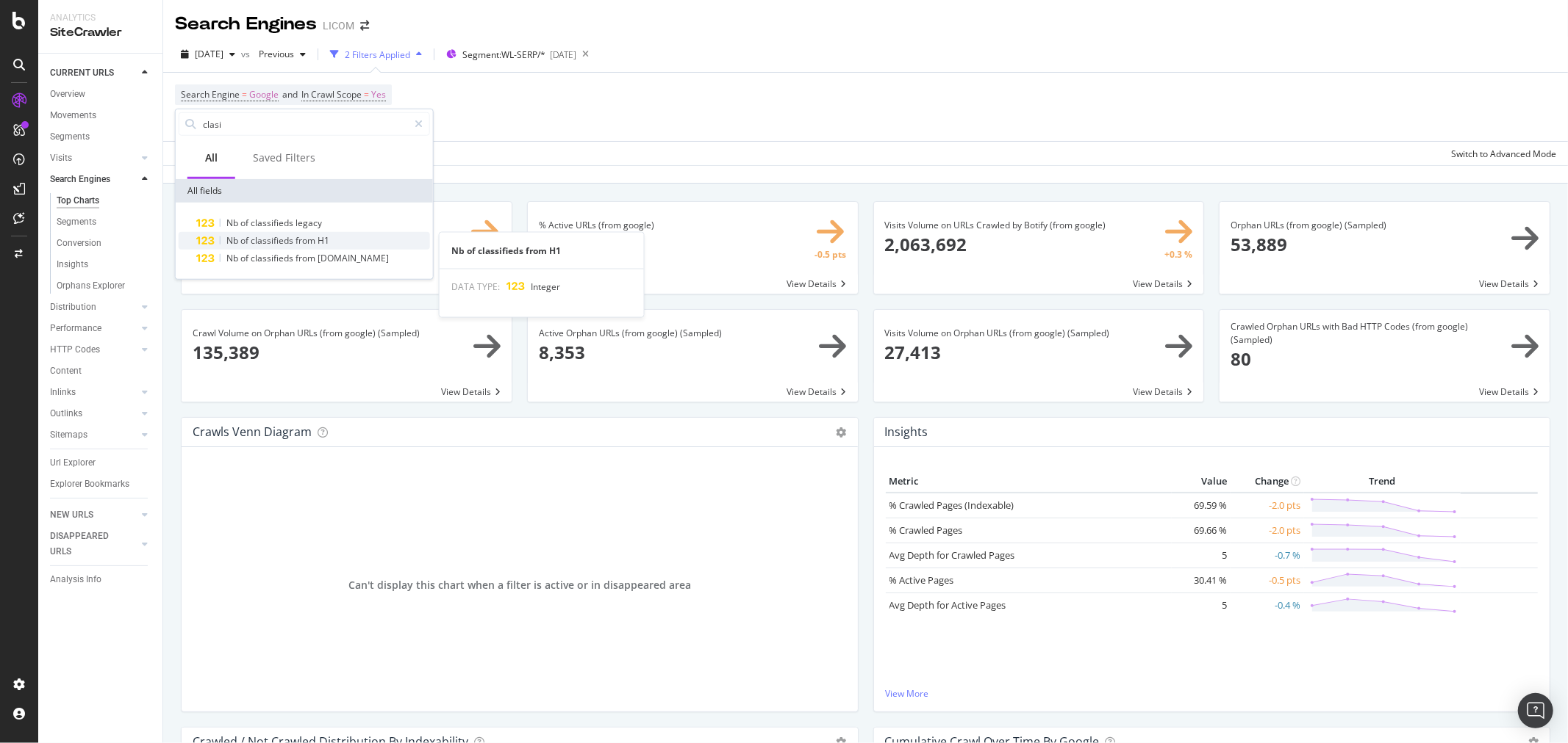
type input "clasi"
click at [335, 241] on div "Nb of classifieds from H1" at bounding box center [313, 241] width 233 height 18
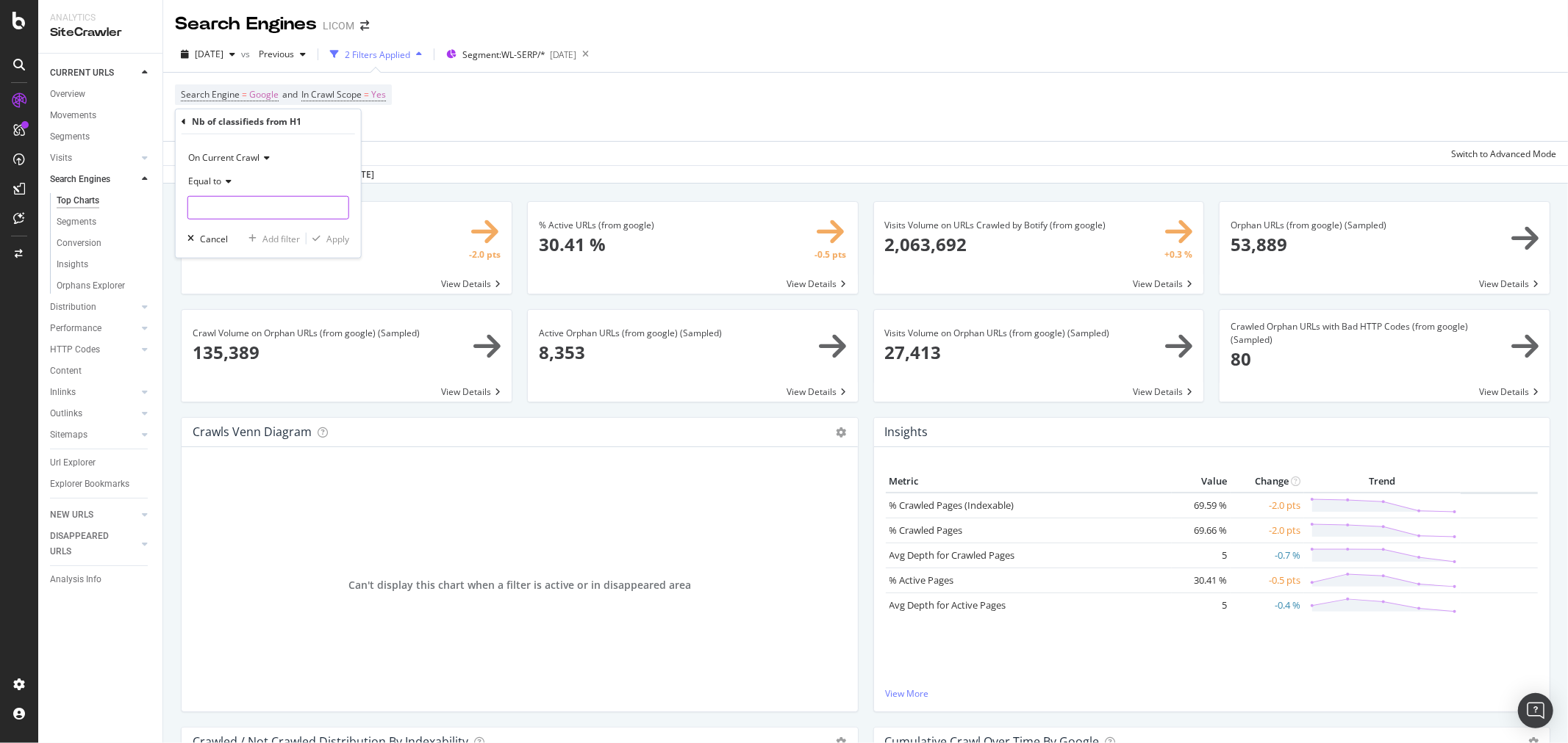
click at [271, 214] on input "number" at bounding box center [268, 207] width 162 height 23
type input "1"
click at [215, 187] on div "Equal to" at bounding box center [268, 182] width 162 height 23
click at [232, 246] on span "Less than" at bounding box center [215, 249] width 39 height 12
click at [336, 244] on div "Apply" at bounding box center [338, 238] width 23 height 12
